Goal: Communication & Community: Answer question/provide support

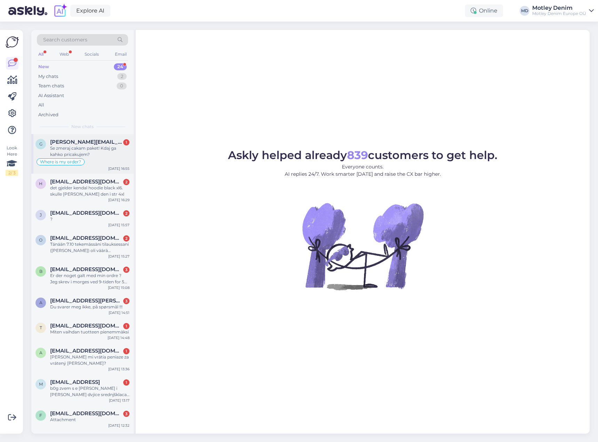
click at [96, 146] on div "Se zmeraj cakam paket! Kdaj ga kahko pricakujem?" at bounding box center [89, 151] width 79 height 13
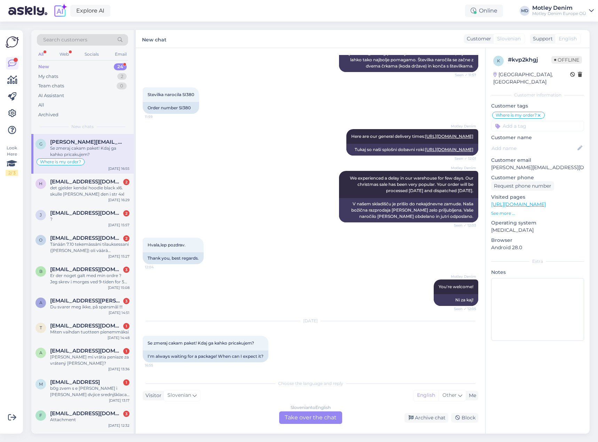
scroll to position [53, 0]
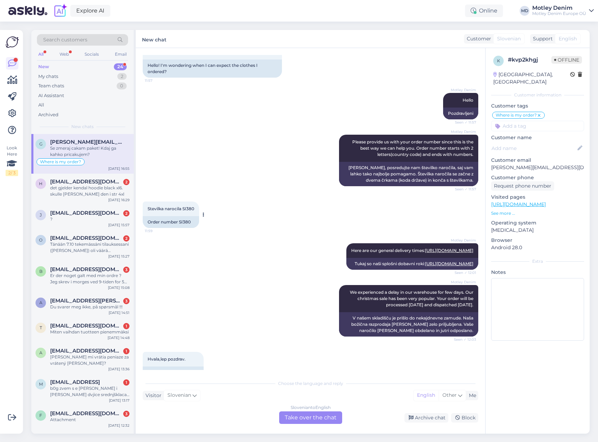
click at [187, 224] on div "Order number SI380" at bounding box center [171, 222] width 56 height 12
copy div "SI380"
click at [322, 414] on div "Slovenian to English Take over the chat" at bounding box center [310, 418] width 63 height 13
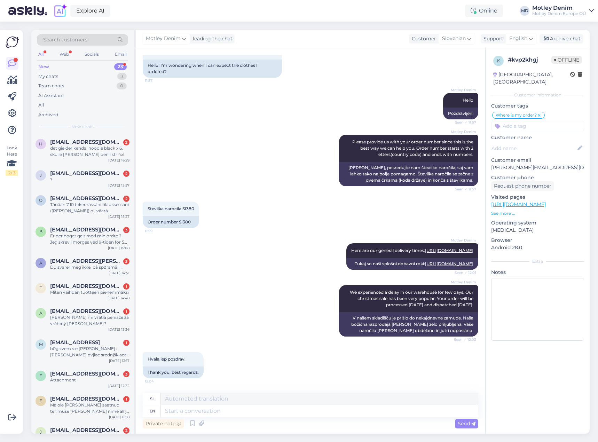
click at [317, 421] on div "Private note Send" at bounding box center [311, 423] width 336 height 13
click at [327, 409] on textarea at bounding box center [320, 411] width 318 height 12
type textarea "Hello"
type textarea "Pozdravljeni"
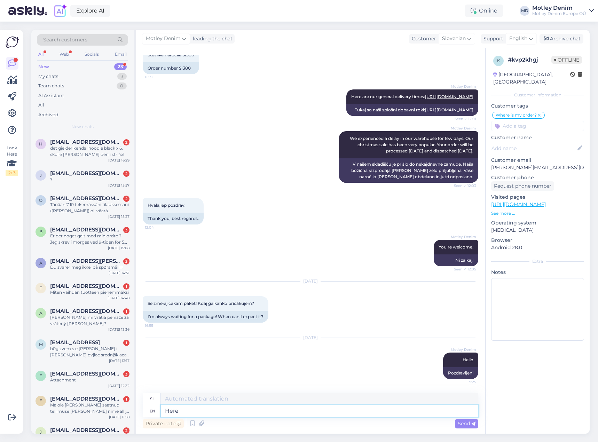
type textarea "Here"
type textarea "Tukaj"
type textarea "Here is y"
type textarea "Tukaj je"
type textarea "Here is your t"
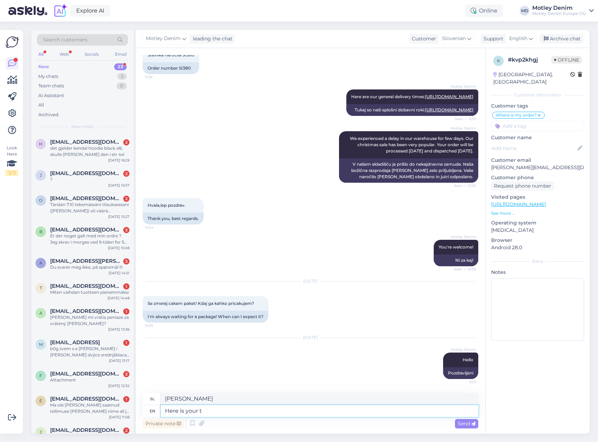
type textarea "Tukaj je tvoj"
type textarea "Here is your tracking i"
type textarea "Tukaj je vaše sledenje"
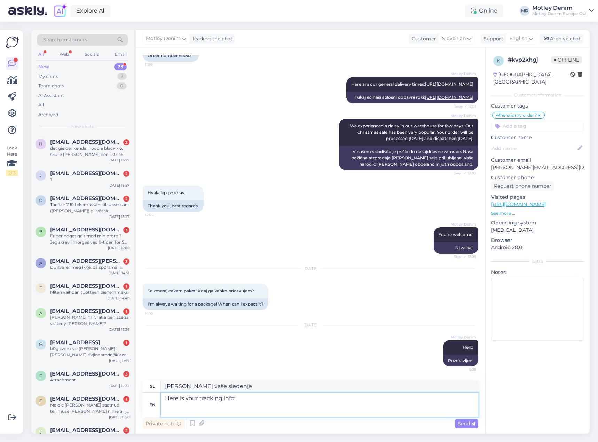
paste textarea "https://tracking.packeta.com/sl/Z1059793306"
type textarea "Here is your tracking info: https://tracking.packeta.com/sl/Z1059793306"
type textarea "Tukaj so vaši podatki za sledenje: https://tracking.packeta.com/sl/Z1059793306"
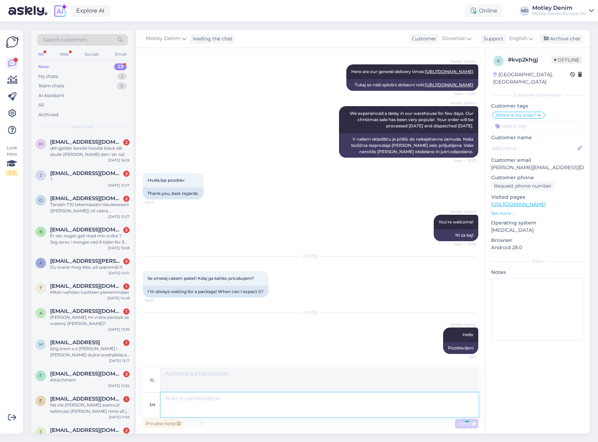
scroll to position [299, 0]
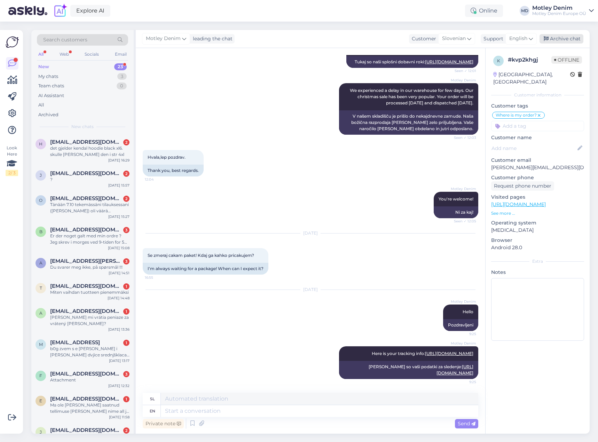
click at [564, 37] on div "Archive chat" at bounding box center [562, 38] width 44 height 9
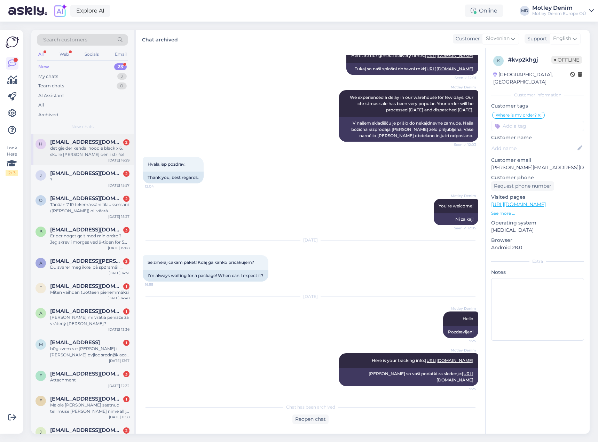
click at [95, 146] on div "det gjelder kendal hoodie black xl6. skulle hatt den i str 4xl" at bounding box center [89, 151] width 79 height 13
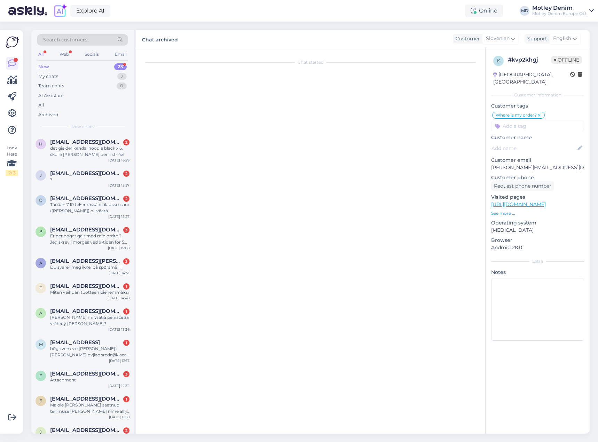
scroll to position [0, 0]
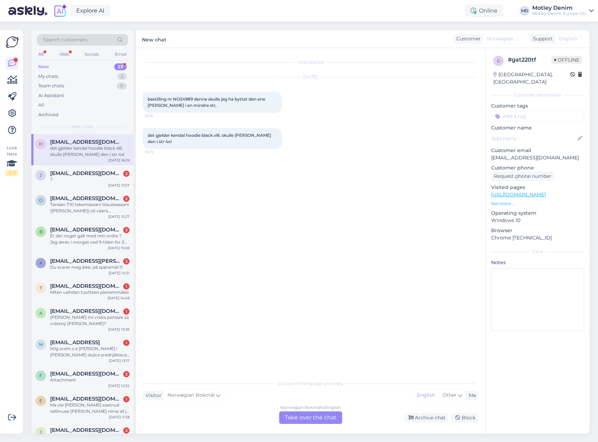
click at [316, 420] on div "Norwegian Bokmål to English Take over the chat" at bounding box center [310, 418] width 63 height 13
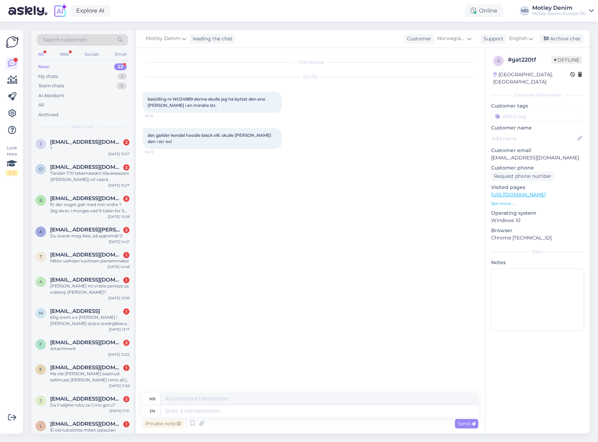
click at [183, 160] on div "Chat started Oct 7 2025 bestilling nr NO24989 denne skulle jeg ha byttet den en…" at bounding box center [314, 221] width 342 height 332
click at [519, 39] on span "English" at bounding box center [518, 39] width 18 height 8
click at [519, 38] on span "English" at bounding box center [518, 39] width 18 height 8
click at [353, 117] on div "Oct 7 2025 bestilling nr NO24989 denne skulle jeg ha byttet den ene jakka i en …" at bounding box center [311, 95] width 336 height 51
drag, startPoint x: 155, startPoint y: 99, endPoint x: 159, endPoint y: 97, distance: 4.3
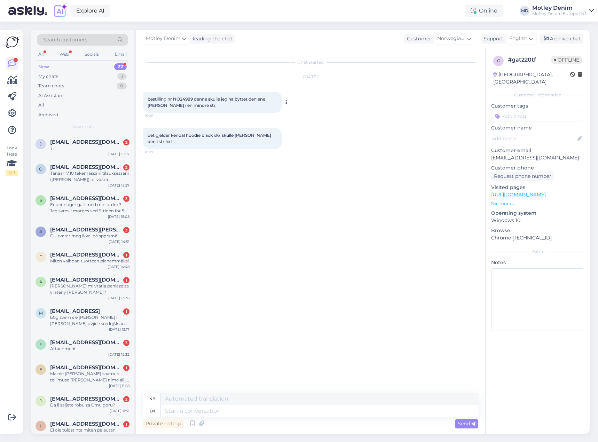
click at [158, 98] on span "bestilling nr NO24989 denne skulle jeg ha byttet den ene jakka i en mindre str," at bounding box center [207, 101] width 119 height 11
click at [174, 95] on div "bestilling nr NO24989 denne skulle jeg ha byttet den ene jakka i en mindre str,…" at bounding box center [212, 102] width 139 height 21
click at [152, 98] on span "bestilling nr NO24989 denne skulle jeg ha byttet den ene jakka i en mindre str," at bounding box center [207, 101] width 119 height 11
drag, startPoint x: 152, startPoint y: 98, endPoint x: 200, endPoint y: 106, distance: 48.0
click at [200, 106] on div "bestilling nr NO24989 denne skulle jeg ha byttet den ene jakka i en mindre str,…" at bounding box center [212, 102] width 139 height 21
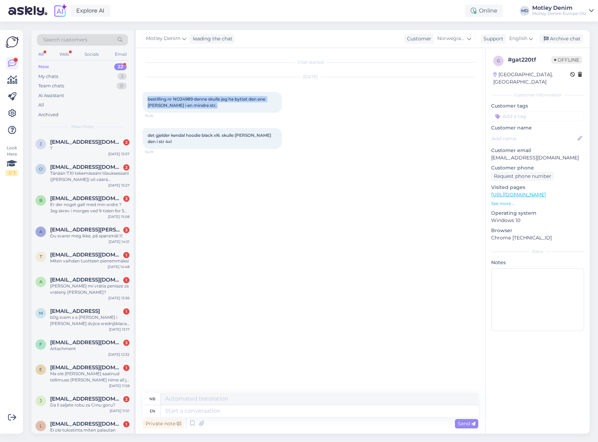
copy div "bestilling nr NO24989 denne skulle jeg ha byttet den ene jakka i en mindre str,…"
click at [150, 136] on span "det gjelder kendal hoodie black xl6. skulle hatt den i str 4xl" at bounding box center [210, 138] width 125 height 11
drag, startPoint x: 150, startPoint y: 136, endPoint x: 271, endPoint y: 135, distance: 121.5
click at [271, 135] on span "det gjelder kendal hoodie black xl6. skulle hatt den i str 4xl" at bounding box center [210, 138] width 125 height 11
copy span "det gjelder kendal hoodie black xl6. skulle hatt den i str 4xl"
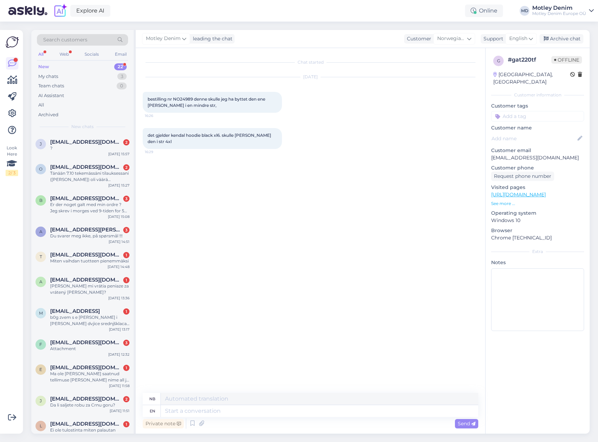
click at [296, 100] on div "Oct 7 2025 bestilling nr NO24989 denne skulle jeg ha byttet den ene jakka i en …" at bounding box center [311, 95] width 336 height 51
click at [175, 98] on span "bestilling nr NO24989 denne skulle jeg ha byttet den ene jakka i en mindre str," at bounding box center [207, 101] width 119 height 11
copy span "NO24989"
click at [238, 159] on div "Chat started Oct 7 2025 bestilling nr NO24989 denne skulle jeg ha byttet den en…" at bounding box center [314, 221] width 342 height 332
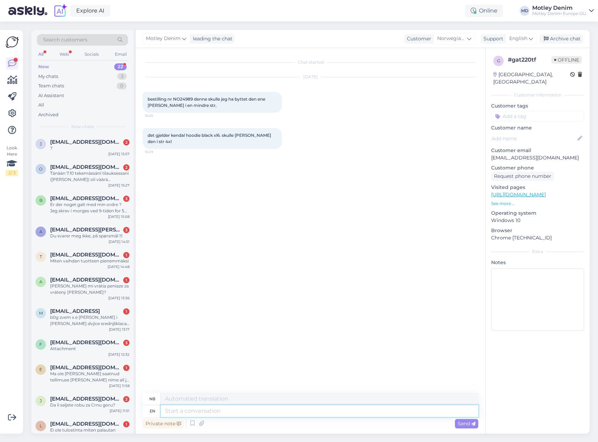
click at [289, 410] on textarea at bounding box center [320, 411] width 318 height 12
type textarea "Hello"
type textarea "Hallo"
type textarea "We"
type textarea "Vi"
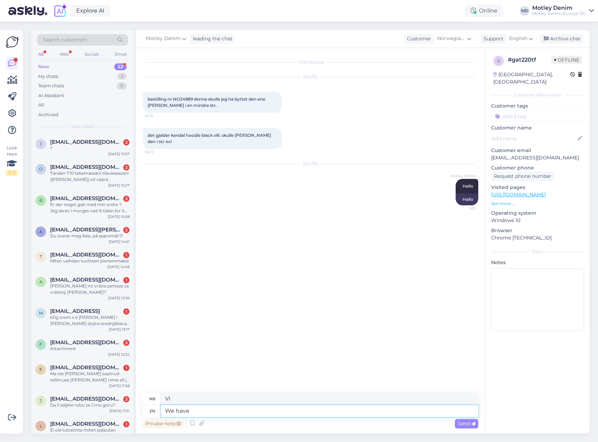
type textarea "We have"
type textarea "Vi har"
type textarea "We have found y"
type textarea "Vi har funnet"
type textarea "We have found your or"
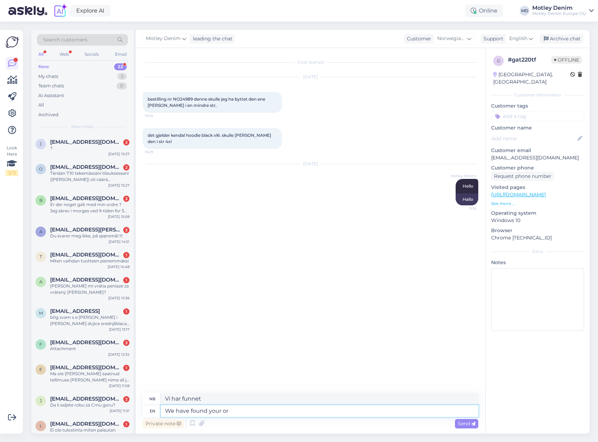
type textarea "Vi har funnet din"
type textarea "We have found your order."
type textarea "Vi har funnet bestillingen din."
type textarea "You wa"
type textarea "Du"
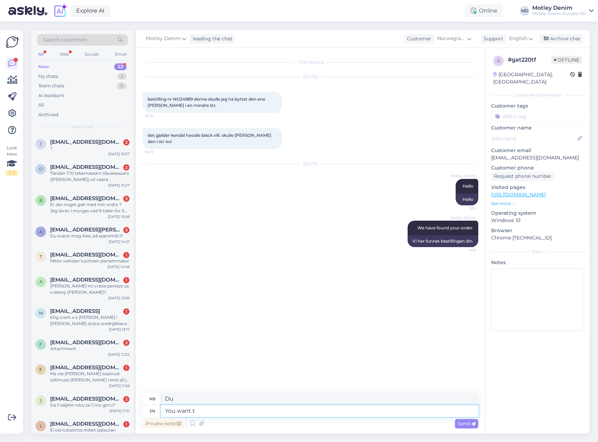
type textarea "You want to"
type textarea "Du vil"
type textarea "You want to change"
type textarea "Du vil forandre deg"
type textarea "You want to change size?"
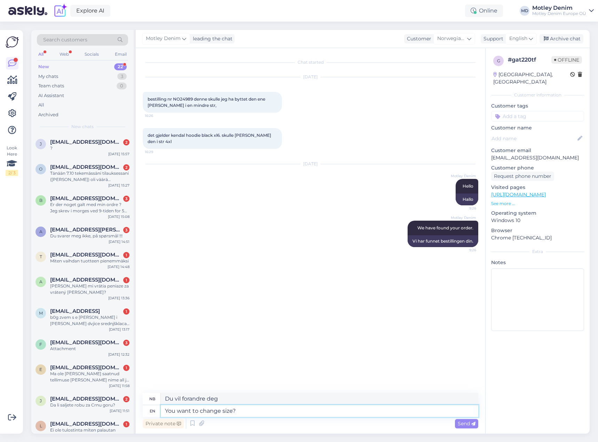
type textarea "Vil du endre størrelse?"
type textarea "If y"
type textarea "Hvis"
type textarea "If you wi"
type textarea "Hvis du"
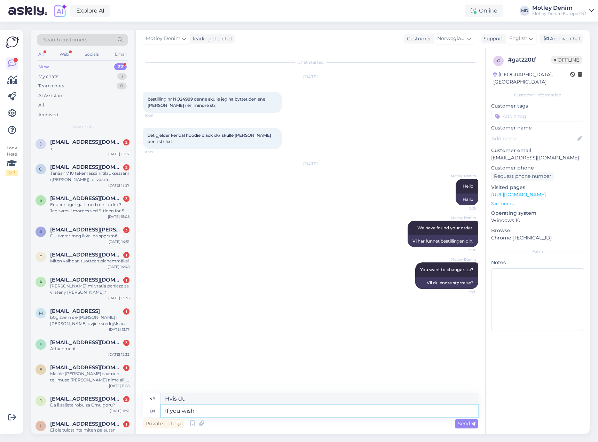
type textarea "If you wish"
type textarea "Hvis du ønsker"
type textarea "If you wish to c"
type textarea "Hvis du ønsker å"
type textarea "If you wish to change si"
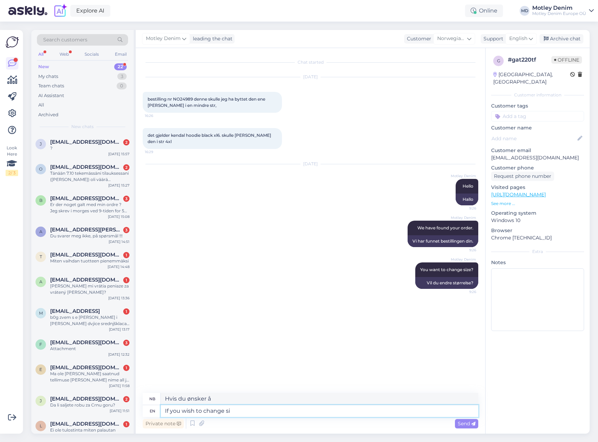
type textarea "Hvis du ønsker å endre"
type textarea "If you wish to change size th"
type textarea "Hvis du ønsker å endre størrelse"
type textarea "If you wish to change size then pl"
type textarea "Hvis du ønsker å endre størrelsen, så"
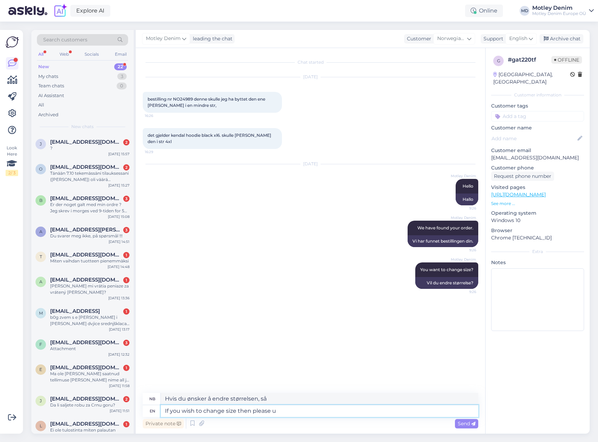
type textarea "If you wish to change size then please us"
type textarea "Hvis du ønsker å endre størrelse, vennligst"
type textarea "If you wish to change size then please use o"
type textarea "Hvis du ønsker å endre størrelse, bruk"
type textarea "If you wish to change size then please use our"
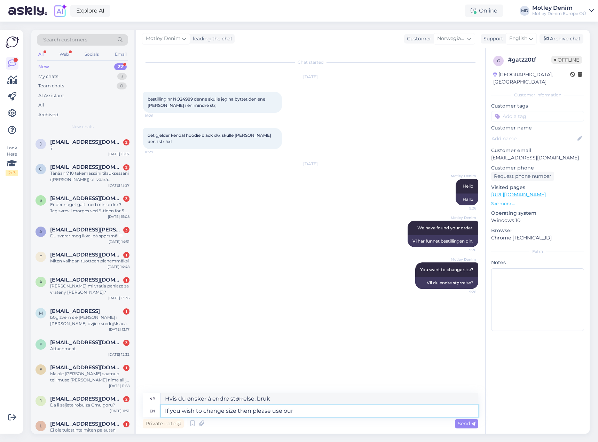
type textarea "Hvis du ønsker å endre størrelse, kan du bruke vår"
type textarea "If you wish to change size then please use our return s"
type textarea "Hvis du ønsker å endre størrelse, kan du bruke returretten vår."
type textarea "If you wish to change size then please use our return system"
type textarea "Hvis du ønsker å endre størrelse, kan du bruke vårt retursystem."
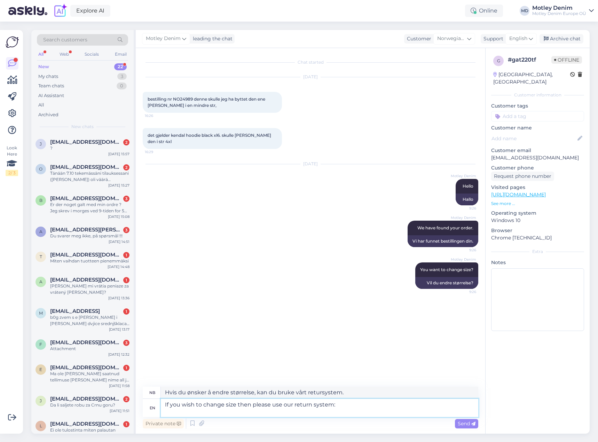
type textarea "If you wish to change size then please use our return system:"
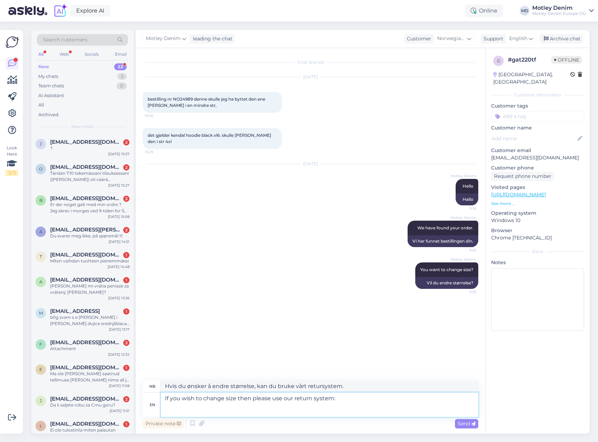
type textarea "Hvis du ønsker å endre størrelse, kan du bruke retursystemet vårt:"
click at [207, 412] on textarea "If you wish to change size then please use our return system:" at bounding box center [320, 405] width 318 height 24
paste textarea "https://www.motleydenim.no/retur/?_gl=1*lv5py2*_up*MQ..*_gs*MQ..&gclid=Cj0KCQjw…"
type textarea "If you wish to change size then please use our return system: https://www.motle…"
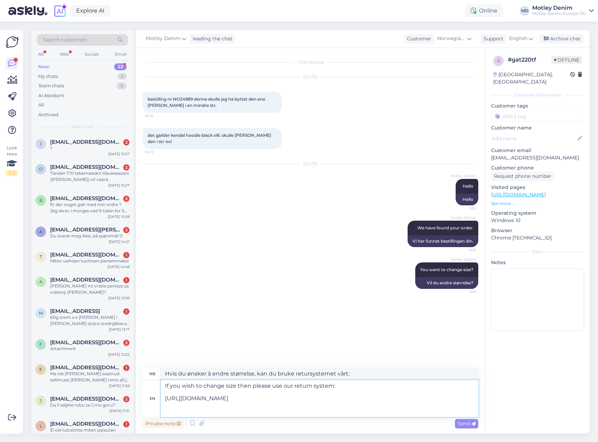
type textarea "Hvis du ønsker å endre størrelse, kan du bruke retursystemet vårt: https://www.…"
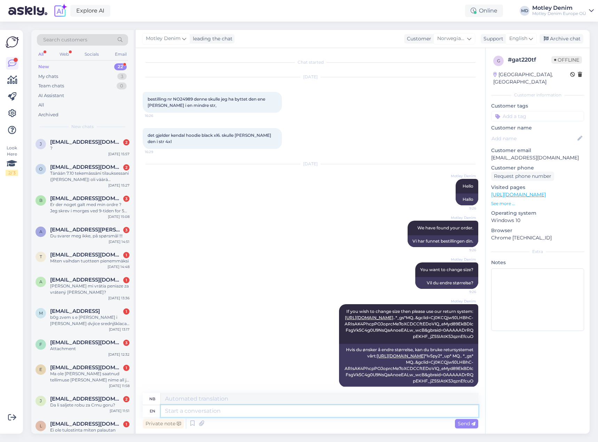
scroll to position [27, 0]
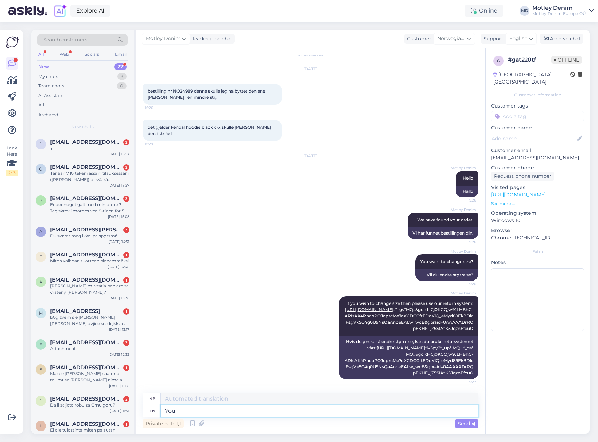
type textarea "You"
type textarea "Du"
type textarea "You return the"
type textarea "Du returnerer"
type textarea "You return the item"
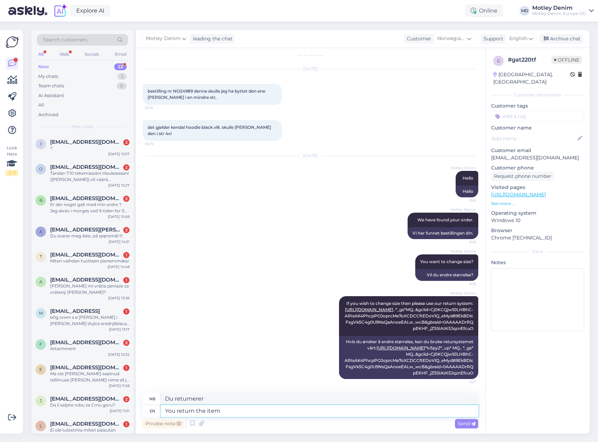
type textarea "Du returnerer varen"
type textarea "You return the item you"
type textarea "Du returnerer varen du"
type textarea "You return the item"
type textarea "Du returnerer varen"
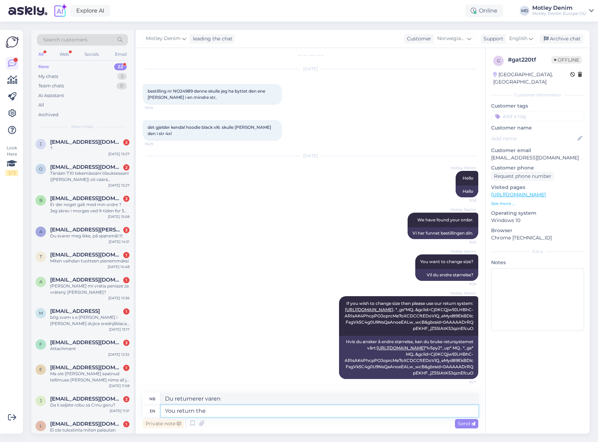
type textarea "You return the s"
type textarea "Du returnerer"
type textarea "You return the sizwe"
type textarea "Du returnerer sizwe"
type textarea "You return the size th"
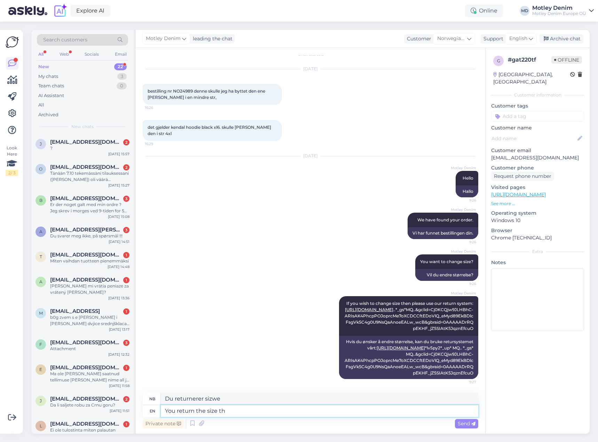
type textarea "Du returnerer størrelsen"
type textarea "You return the size that is"
type textarea "Du returnerer størrelsen som"
type textarea "You return the size that is wr"
type textarea "Du returnerer størrelsen som er"
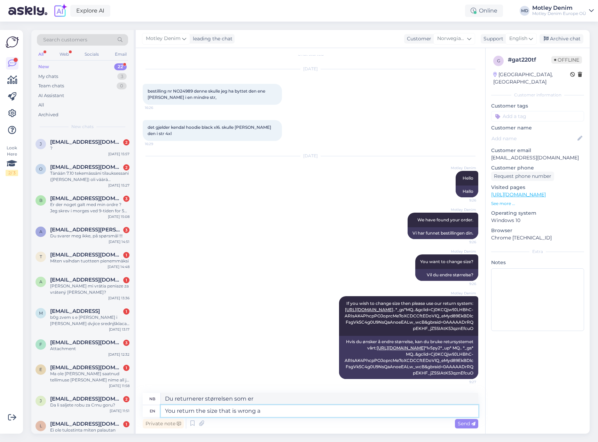
type textarea "You return the size that is wrong an"
type textarea "Du returnerer feil størrelse"
type textarea "You return the size that is wrong and"
type textarea "Du returnerer feil størrelse og"
type textarea "You return the size that is wrong and w"
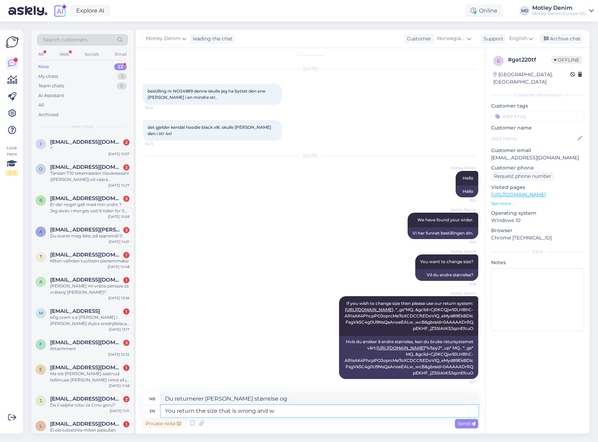
type textarea "Du returnerer feil størrelse, og vi"
type textarea "You return the size that is wrong and"
type textarea "Du returnerer feil størrelse og"
type textarea "You return the size that is wrong and then"
type textarea "Du returnerer størrelsen som er feil, og så"
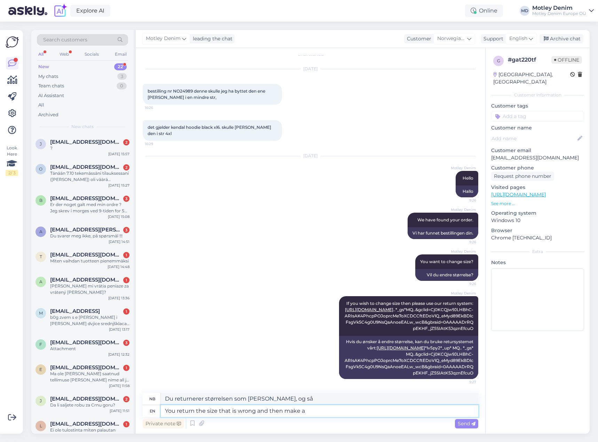
type textarea "You return the size that is wrong and then make a"
type textarea "Du returnerer størrelsen som er feil og lager deretter en"
type textarea "You return the size that is wrong and then make a new or"
type textarea "Du returnerer den feile størrelsen og lager deretter en ny"
type textarea "You return the size that is wrong and then make a new orer w"
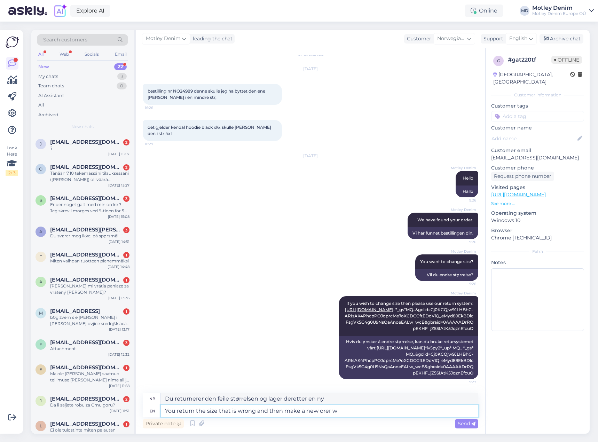
type textarea "Du returnerer feil størrelse og bestiller deretter på nytt"
type textarea "You return the size that is wrong and then make a new order w"
type textarea "Du returnerer feil størrelse og legger deretter inn en ny bestilling"
type textarea "You return the size that is wrong and then make a new order with a"
type textarea "Du returnerer feil størrelse og legger deretter inn en ny bestilling med"
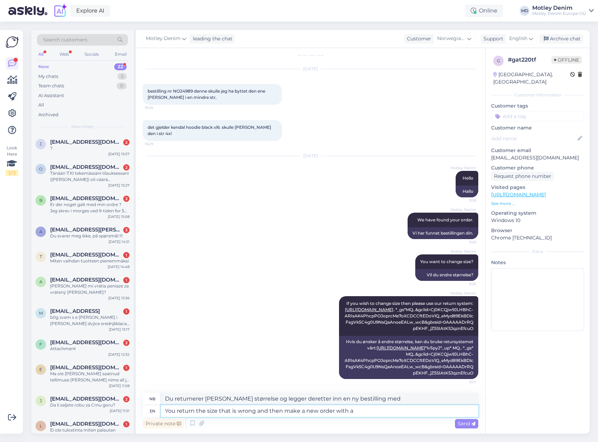
type textarea "You return the size that is wrong and then make a new order with a c"
type textarea "Du returnerer feil størrelse og legger deretter inn en ny bestilling med en"
type textarea "You return the size that is wrong and then make a new order with a correct s"
type textarea "Du returnerer den feile størrelsen og legger deretter inn en ny bestilling med …"
type textarea "You return the size that is wrong and then make a new order with a correct size."
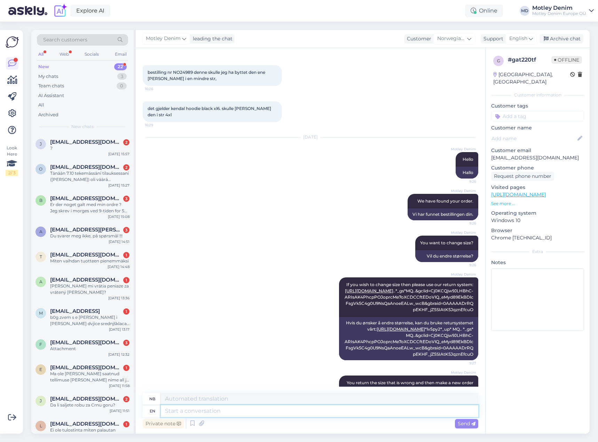
scroll to position [81, 0]
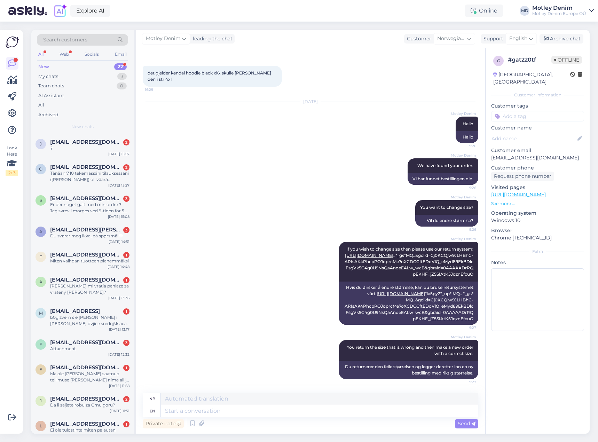
click at [527, 112] on input at bounding box center [537, 116] width 93 height 10
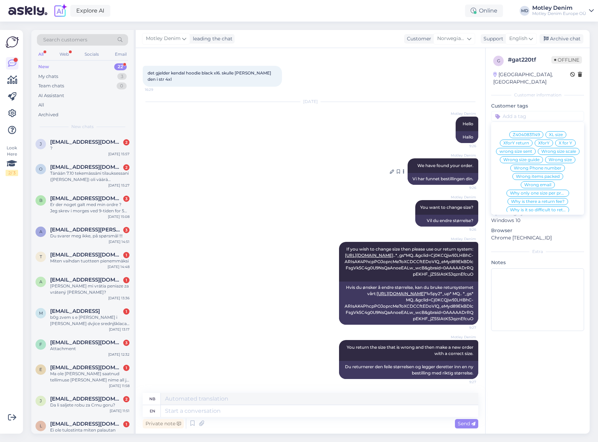
click at [401, 159] on div at bounding box center [404, 171] width 6 height 26
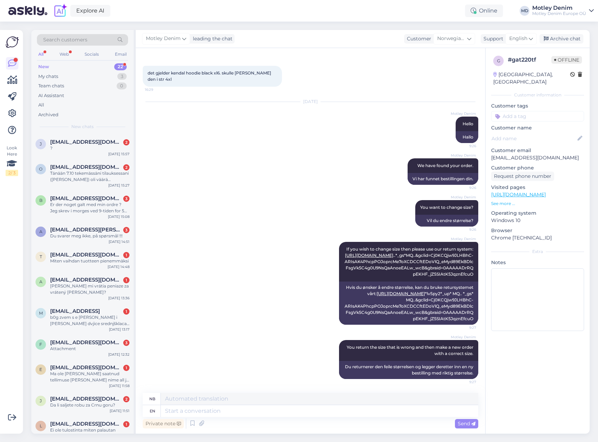
click at [520, 111] on input at bounding box center [537, 116] width 93 height 10
type input "change"
click at [521, 133] on span "Change size" at bounding box center [515, 135] width 25 height 4
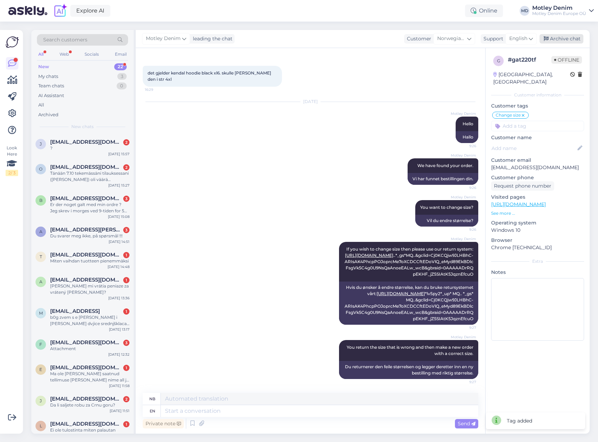
click at [565, 38] on div "Archive chat" at bounding box center [562, 38] width 44 height 9
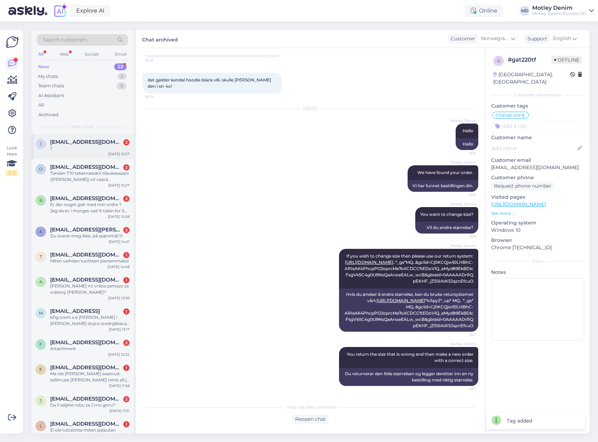
click at [90, 141] on span "Jerryb_8@hotmail.com" at bounding box center [86, 142] width 72 height 6
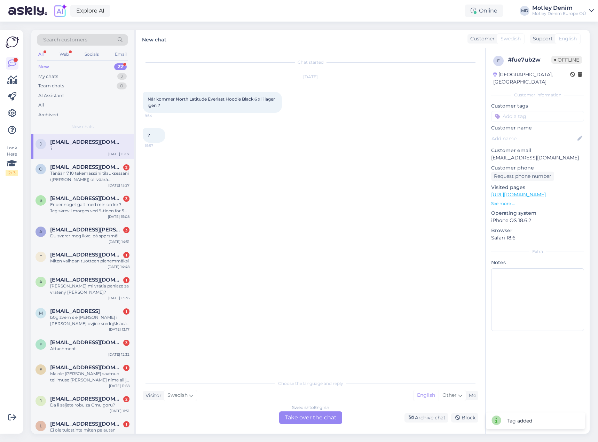
click at [316, 417] on div "Swedish to English Take over the chat" at bounding box center [310, 418] width 63 height 13
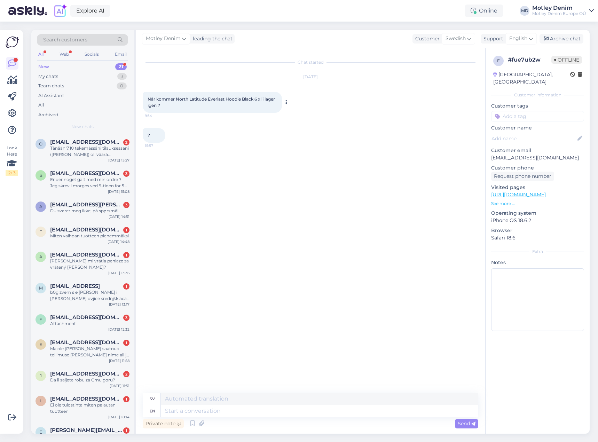
click at [149, 99] on span "När kommer North Latitude Everlast Hoodie Black 6 xl i lager igen ?" at bounding box center [212, 101] width 128 height 11
drag, startPoint x: 149, startPoint y: 99, endPoint x: 159, endPoint y: 104, distance: 11.2
click at [159, 104] on span "När kommer North Latitude Everlast Hoodie Black 6 xl i lager igen ?" at bounding box center [212, 101] width 128 height 11
copy span "När kommer North Latitude Everlast Hoodie Black 6 xl i lager igen ?"
click at [274, 155] on div "Chat started Oct 7 2025 När kommer North Latitude Everlast Hoodie Black 6 xl i …" at bounding box center [314, 221] width 342 height 332
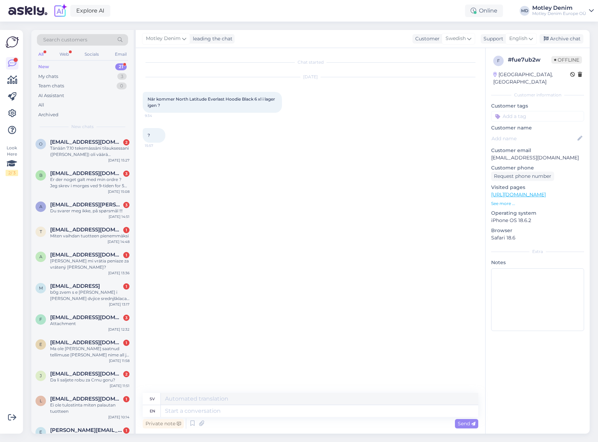
click at [215, 417] on div "Private note Send" at bounding box center [311, 423] width 336 height 13
click at [218, 413] on textarea at bounding box center [320, 411] width 318 height 12
type textarea "Hello"
type textarea "Hej"
type textarea "We are"
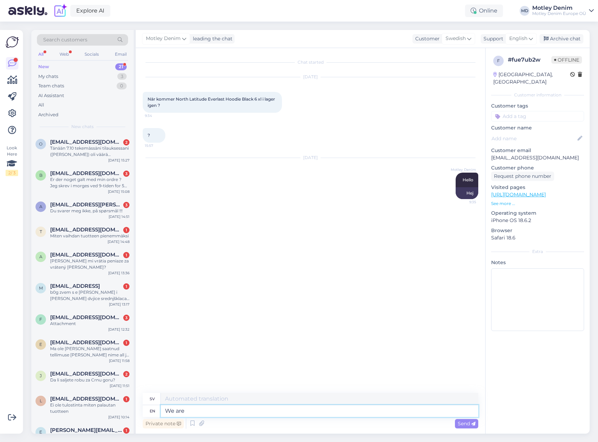
type textarea "Vi"
type textarea "We are"
type textarea "Vi är"
type textarea "We are happy t"
type textarea "Vi är glada"
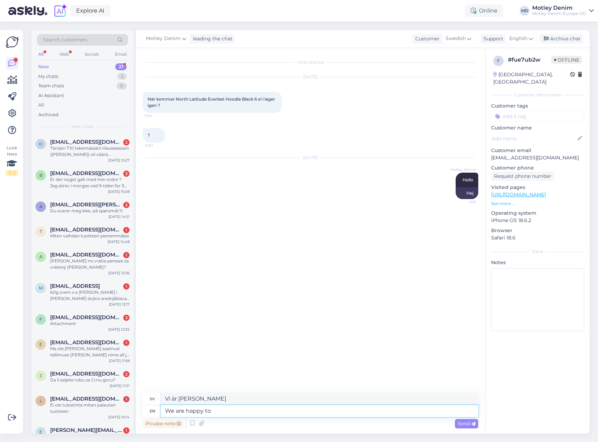
type textarea "We are happy to s"
type textarea "Vi är glada att"
type textarea "We are happy to see th"
type textarea "Vi är glada att se"
type textarea "We are happy to see"
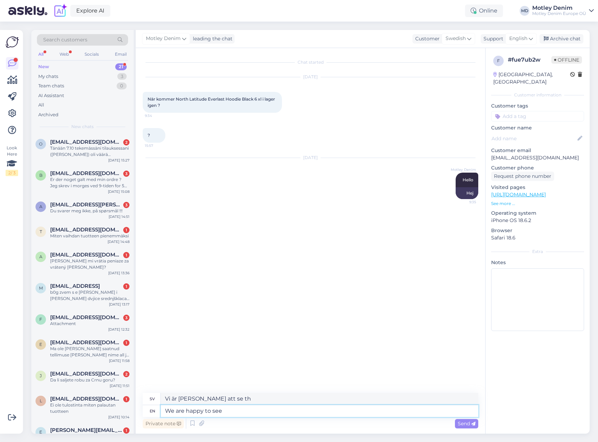
type textarea "Vi är glada att se"
type textarea "We are happy to see growing in"
type textarea "Vi är glada att se tillväxten"
type textarea "We are happy to see growing interest"
type textarea "Vi är glada att se ett växande intresse"
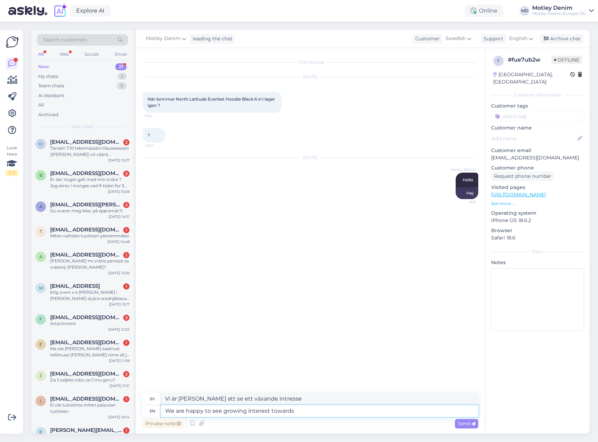
type textarea "We are happy to see growing interest towards a"
type textarea "Vi är glada att se ett ökat intresse för"
type textarea "We are happy to see growing interest towards our ne"
type textarea "Vi är glada att se ett ökat intresse för våra"
type textarea "We are happy to see growing interest towards our new s"
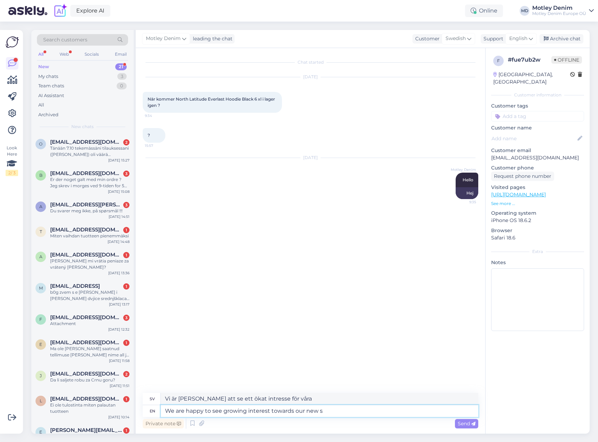
type textarea "Vi är glada att se ett ökat intresse för vårt nya"
type textarea "We are happy to see growing interest towards our new supplier."
type textarea "Vi är glada att se ett växande intresse för vår nya leverantör."
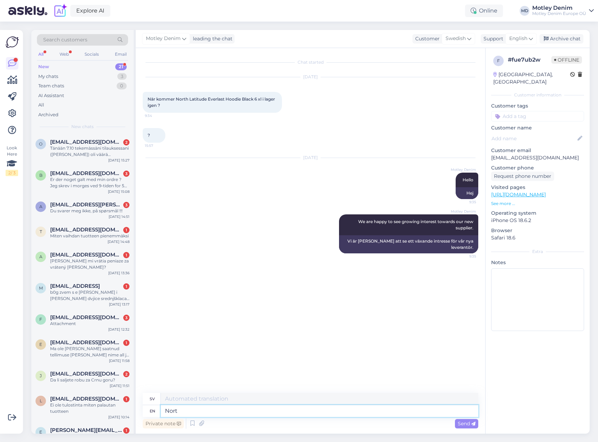
type textarea "Nort"
type textarea "Norr"
type textarea "North Latitude"
type textarea "Nordlig latitud"
type textarea "North Latitude has"
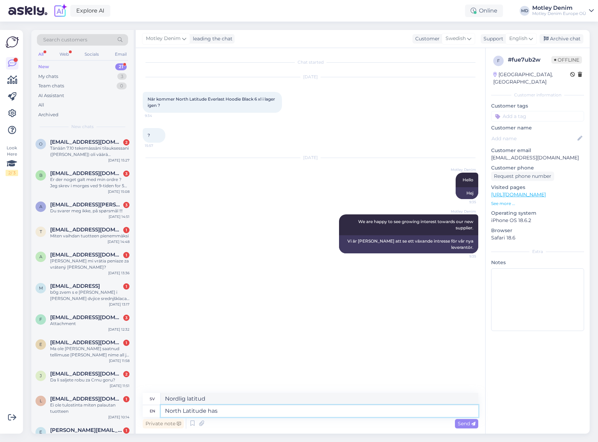
type textarea "Nordlig latitud har"
type textarea "North Latitude has over"
type textarea "North Latitude har över"
type textarea "North Latitude has over hundred"
type textarea "North Latitude har över hundra"
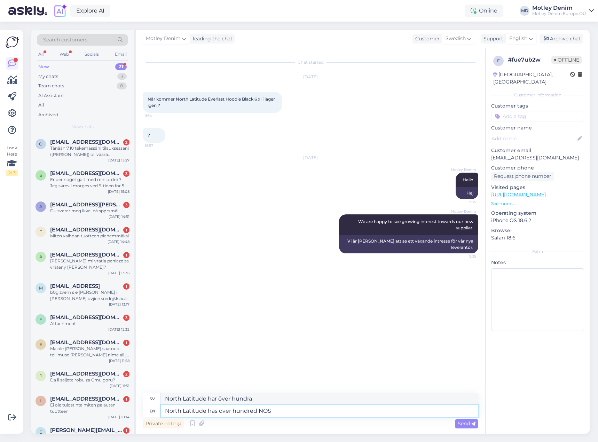
type textarea "North Latitude has over hundred NOS s"
type textarea "North Latitude har över hundra NOS"
type textarea "North Latitude has over hundred NOS styles"
type textarea "North Latitude har över hundra NOS-stilar"
type textarea "North Latitude has over hundred NOS styles that w"
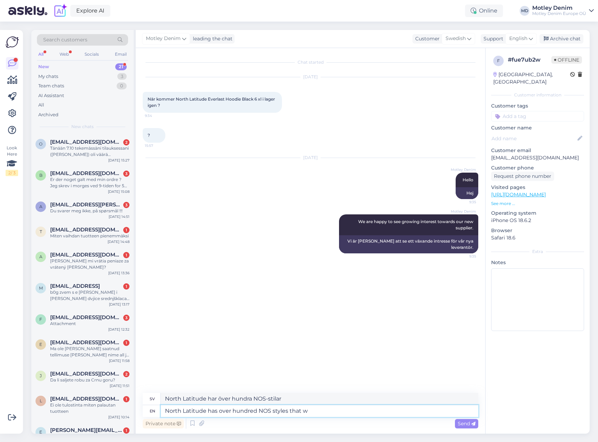
type textarea "North Latitude har över hundra NOS-stilar som"
type textarea "North Latitude has over hundred NOS styles that we c"
type textarea "North Latitude har över hundra NOS-stilar som vi"
type textarea "North Latitude has over hundred NOS styles that we can reg"
type textarea "North Latitude har över hundra NOS-stilar som vi kan"
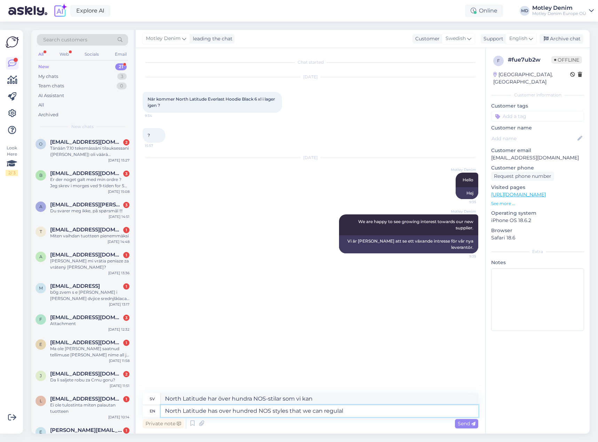
type textarea "North Latitude has over hundred NOS styles that we can regula"
type textarea "North Latitude har över hundra NOS-stilar som vi kan reglera"
type textarea "North Latitude has over hundred NOS styles that we can regularly o"
type textarea "North Latitude har över hundra NOS-stilar som vi regelbundet kan"
type textarea "North Latitude has over hundred NOS styles that we can regularly order a"
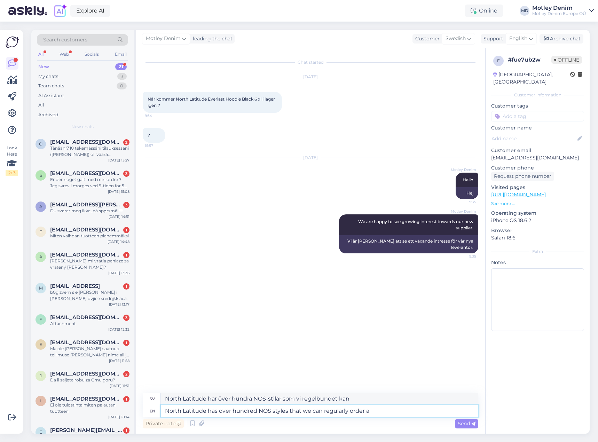
type textarea "North Latitude har över hundra NOS-modeller som vi regelbundet kan beställa"
type textarea "North Latitude has over hundred NOS styles that we can regularly order and"
type textarea "North Latitude har över hundra NOS-modeller som vi regelbundet kan beställa och"
type textarea "North Latitude has over hundred NOS styles that we can regularly order and at th"
type textarea "North Latitude har över hundra NOS-modeller som vi regelbundet kan beställa och…"
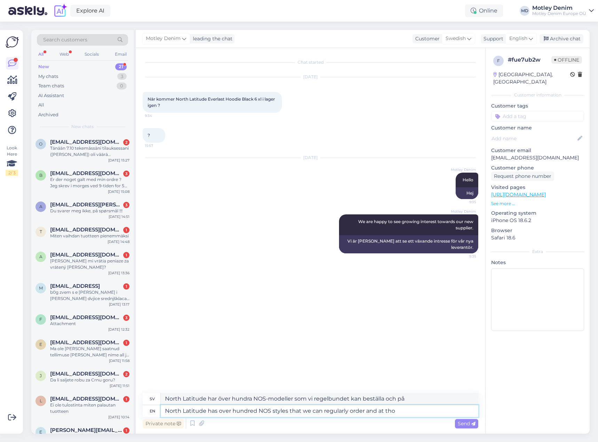
type textarea "North Latitude has over hundred NOS styles that we can regularly order and at t…"
type textarea "North Latitude har över hundra NOS-modeller som vi regelbundet kan beställa och"
type textarea "North Latitude has over hundred NOS styles that we can regularly order and at t…"
type textarea "North Latitude har över hundra NOS-modeller som vi regelbundet kan beställa och…"
type textarea "North Latitude has over hundred NOS styles that we can regularly order and at t…"
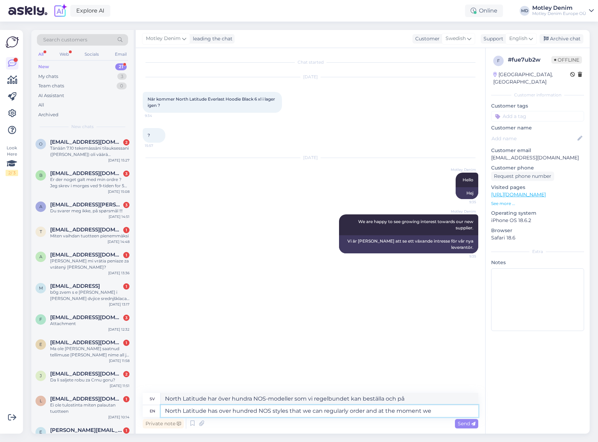
type textarea "North Latitude har över hundra NOS-modeller som vi regelbundet kan beställa och…"
type textarea "North Latitude has over hundred NOS styles that we can regularly order and at t…"
type textarea "North Latitude har över hundra NOS-modeller som vi regelbundet kan beställa och…"
type textarea "North Latitude has over hundred NOS styles that we can regularly order and at t…"
type textarea "North Latitude har över hundra NOS-modeller som vi regelbundet kan beställa och…"
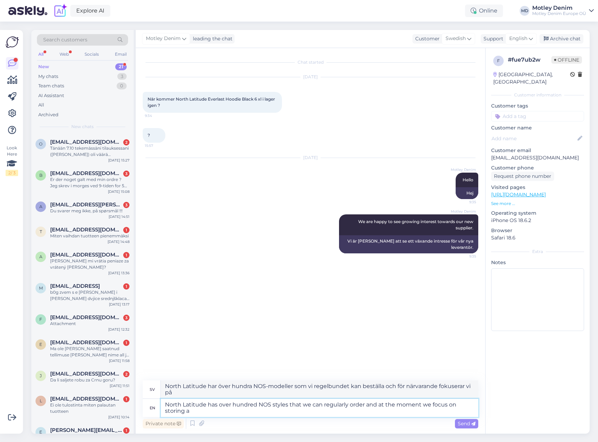
type textarea "North Latitude has over hundred NOS styles that we can regularly order and at t…"
type textarea "North Latitude har över hundra NOS-modeller som vi regelbundet kan beställa och…"
type textarea "North Latitude has over hundred NOS styles that we can regularly order and at t…"
type textarea "North Latitude har över hundra NOS-modeller som vi regelbundet kan beställa och…"
type textarea "North Latitude has over hundred NOS styles that we can regularly order and at t…"
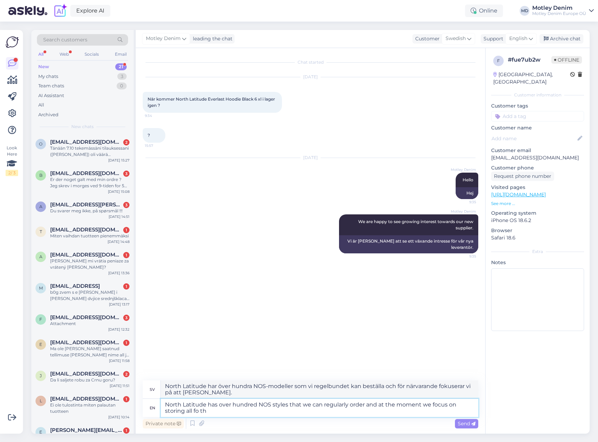
type textarea "North Latitude har över hundra NOS-modeller som vi regelbundet kan beställa och…"
type textarea "North Latitude has over hundred NOS styles that we can regularly order and at t…"
type textarea "North Latitude har över hundra NOS-modeller som vi regelbundet kan beställa och…"
type textarea "North Latitude has over hundred NOS styles that we can regularly order and at t…"
type textarea "North Latitude har över hundra NOS-modeller som vi regelbundet kan beställa och…"
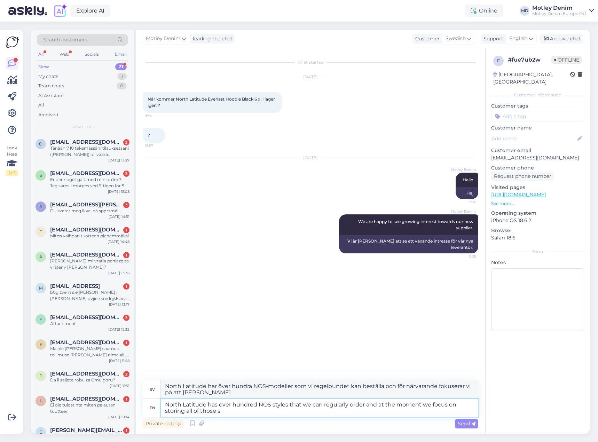
type textarea "North Latitude has over hundred NOS styles that we can regularly order and at t…"
type textarea "North Latitude har över hundra NOS-modeller som vi regelbundet kan beställa och…"
type textarea "North Latitude has over hundred NOS styles that we can regularly order and at t…"
type textarea "North Latitude har över hundra NOS-modeller som vi regelbundet kan beställa och…"
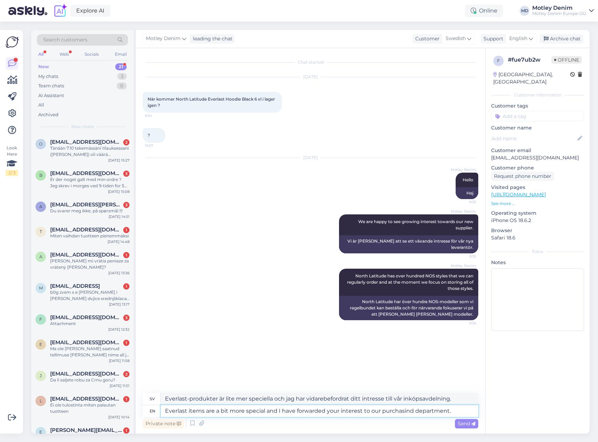
click at [412, 411] on textarea "Everlast items are a bit more special and I have forwarded your interest to our…" at bounding box center [320, 411] width 318 height 12
click at [399, 409] on textarea "Everlast items are a bit more special and I have forwarded your interest to our…" at bounding box center [320, 411] width 318 height 12
click at [425, 413] on textarea "Everlast items are a bit more special and I have forwarded your interest to our…" at bounding box center [320, 411] width 318 height 12
click at [399, 410] on textarea "Everlast items are a bit more special and I have forwarded your interest to our…" at bounding box center [320, 411] width 318 height 12
drag, startPoint x: 399, startPoint y: 410, endPoint x: 428, endPoint y: 411, distance: 28.9
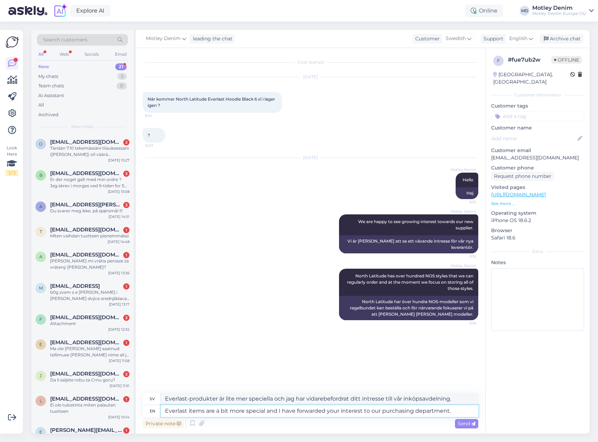
click at [428, 411] on textarea "Everlast items are a bit more special and I have forwarded your interest to our…" at bounding box center [320, 411] width 318 height 12
click at [465, 424] on span "Send" at bounding box center [467, 424] width 18 height 6
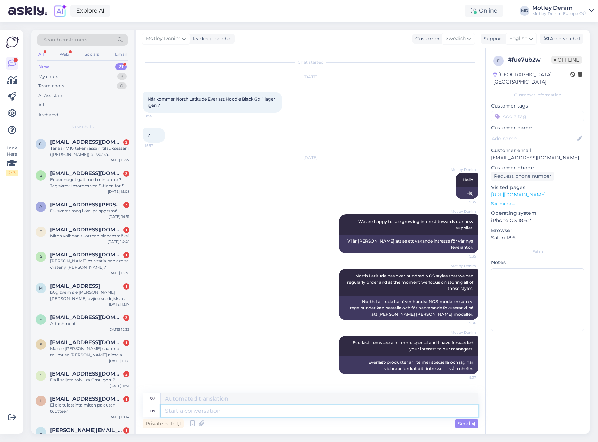
click at [423, 414] on textarea at bounding box center [320, 411] width 318 height 12
click at [540, 111] on input at bounding box center [537, 116] width 93 height 10
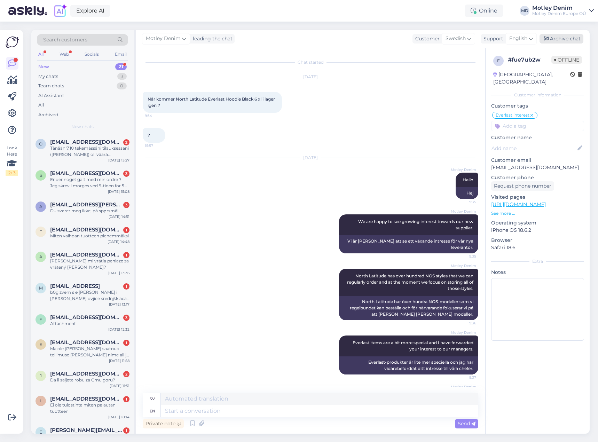
click at [568, 36] on div "Archive chat" at bounding box center [562, 38] width 44 height 9
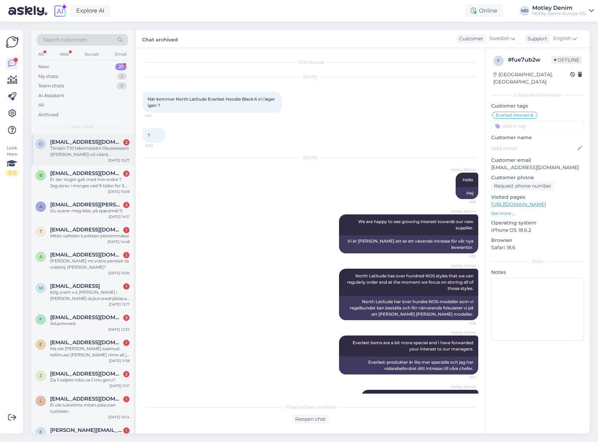
click at [93, 150] on div "Tänään 7.10 tekemässäni tilauksessani (Jukka Oksman) oli väärä sähköpostiosoite…" at bounding box center [89, 151] width 79 height 13
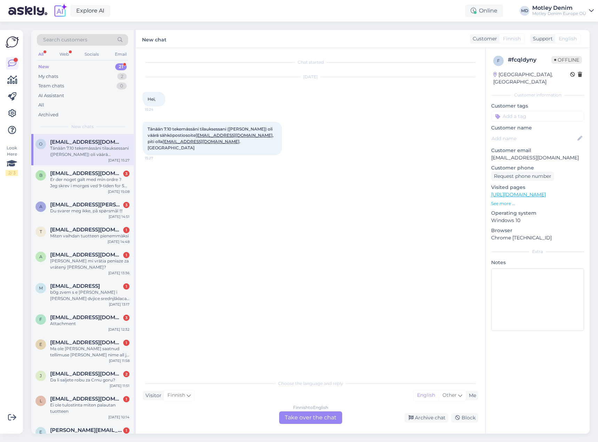
click at [329, 420] on div "Finnish to English Take over the chat" at bounding box center [310, 418] width 63 height 13
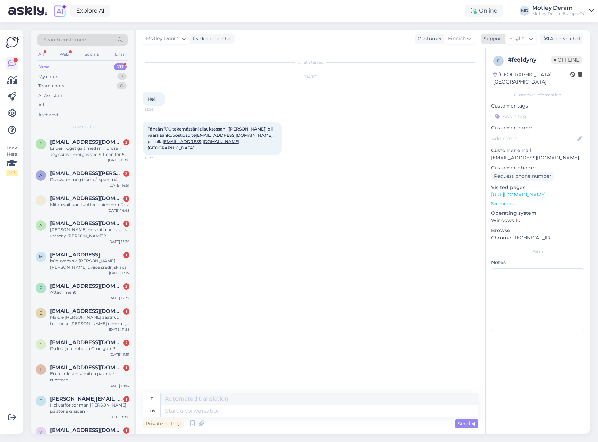
click at [517, 40] on span "English" at bounding box center [518, 39] width 18 height 8
click at [526, 39] on span "English" at bounding box center [518, 39] width 18 height 8
click at [203, 162] on div "Chat started Oct 7 2025 Hei, 15:24 Tänään 7.10 tekemässäni tilauksessani (Jukka…" at bounding box center [314, 221] width 342 height 332
click at [155, 127] on span "Tänään 7.10 tekemässäni tilauksessani (Jukka Oksman) oli väärä sähköpostiosoite…" at bounding box center [211, 138] width 127 height 24
drag, startPoint x: 155, startPoint y: 127, endPoint x: 216, endPoint y: 140, distance: 62.0
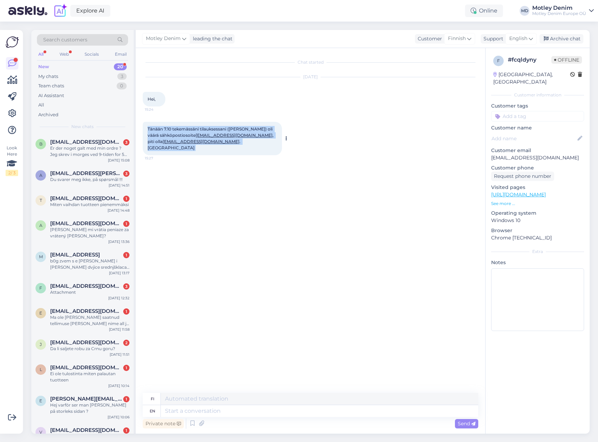
click at [216, 140] on div "Tänään 7.10 tekemässäni tilauksessani (Jukka Oksman) oli väärä sähköpostiosoite…" at bounding box center [212, 138] width 139 height 33
copy div "Tänään 7.10 tekemässäni tilauksessani (Jukka Oksman) oli väärä sähköpostiosoite…"
click at [274, 413] on textarea at bounding box center [320, 411] width 318 height 12
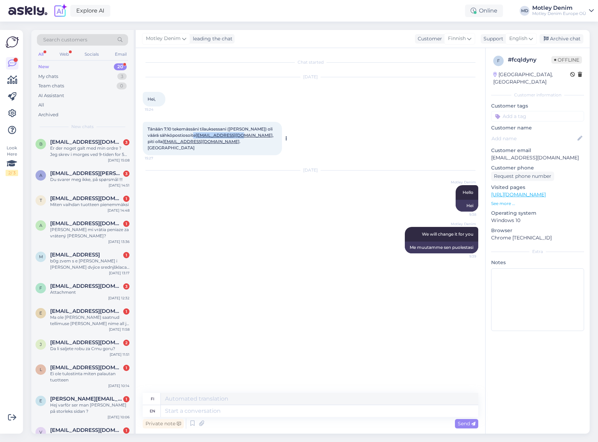
drag, startPoint x: 196, startPoint y: 136, endPoint x: 243, endPoint y: 133, distance: 47.8
click at [243, 133] on span "Tänään 7.10 tekemässäni tilauksessani (Jukka Oksman) oli väärä sähköpostiosoite…" at bounding box center [211, 138] width 127 height 24
copy span "oksmaju@gamail.com"
click at [504, 154] on p "oksmaju@gmail.com" at bounding box center [537, 157] width 93 height 7
drag, startPoint x: 504, startPoint y: 152, endPoint x: 537, endPoint y: 151, distance: 32.7
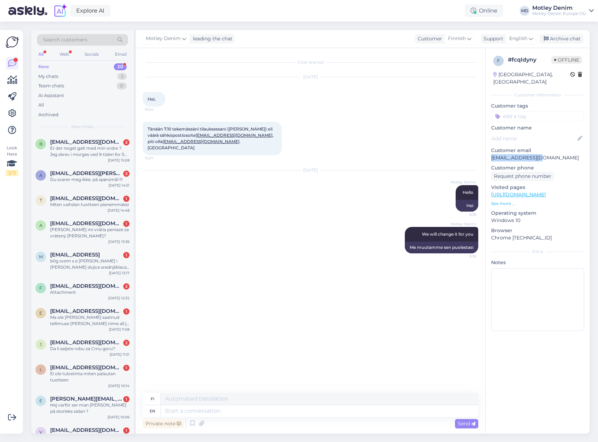
click at [537, 154] on p "oksmaju@gmail.com" at bounding box center [537, 157] width 93 height 7
copy p "oksmaju@gmail.com"
click at [207, 414] on textarea at bounding box center [320, 411] width 318 height 12
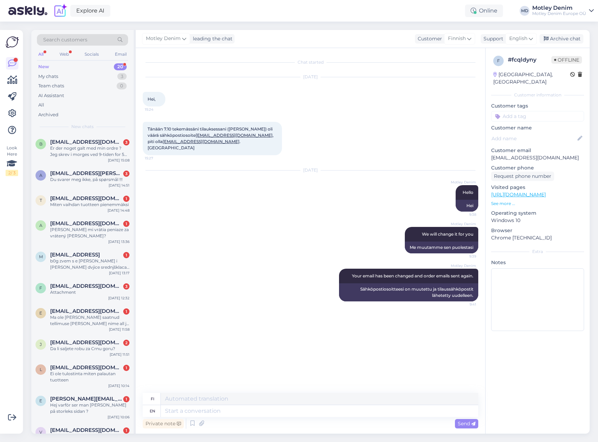
click at [523, 111] on input at bounding box center [537, 116] width 93 height 10
click at [538, 133] on span "Change email" at bounding box center [537, 135] width 29 height 4
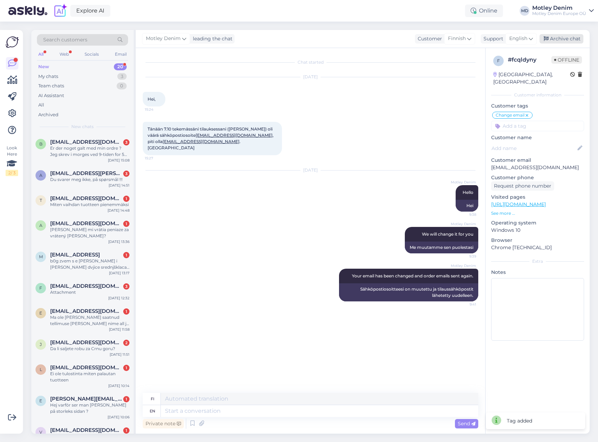
click at [572, 35] on div "Archive chat" at bounding box center [562, 38] width 44 height 9
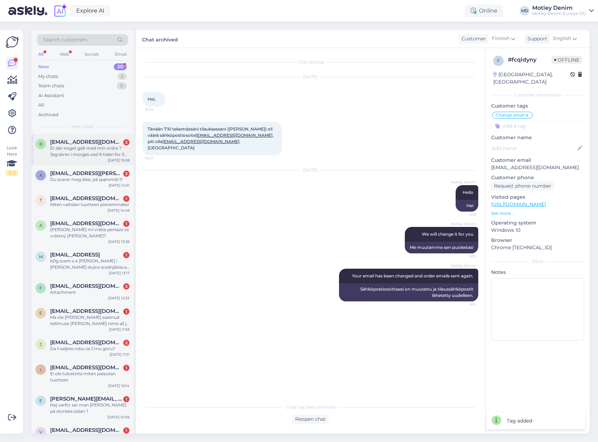
click at [122, 149] on div "Er der noget galt med min ordre ? Jeg skrev i morges ved 9-tiden for 5 timer si…" at bounding box center [89, 151] width 79 height 13
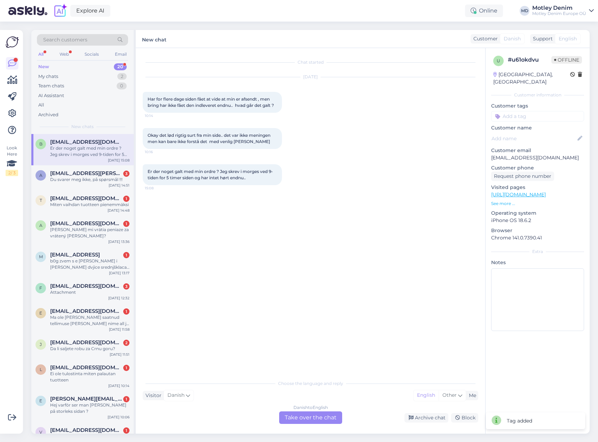
click at [327, 419] on div "Danish to English Take over the chat" at bounding box center [310, 418] width 63 height 13
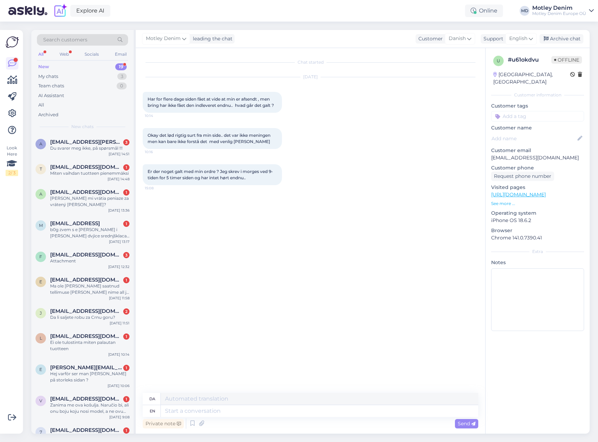
click at [362, 182] on div "Er der noget galt med min ordre ? Jeg skrev i morges ved 9-tiden for 5 timer si…" at bounding box center [311, 175] width 336 height 36
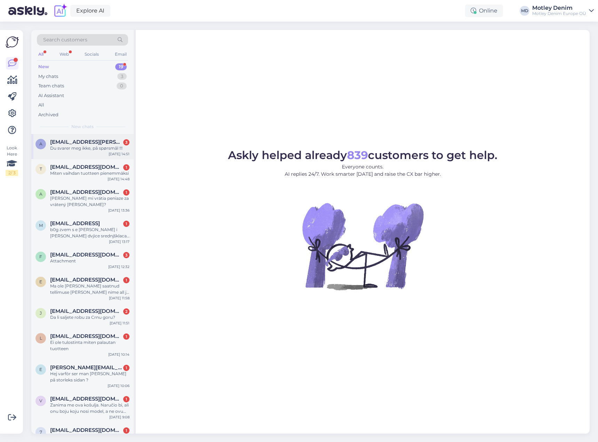
click at [108, 144] on span "[EMAIL_ADDRESS][PERSON_NAME][DOMAIN_NAME]" at bounding box center [86, 142] width 72 height 6
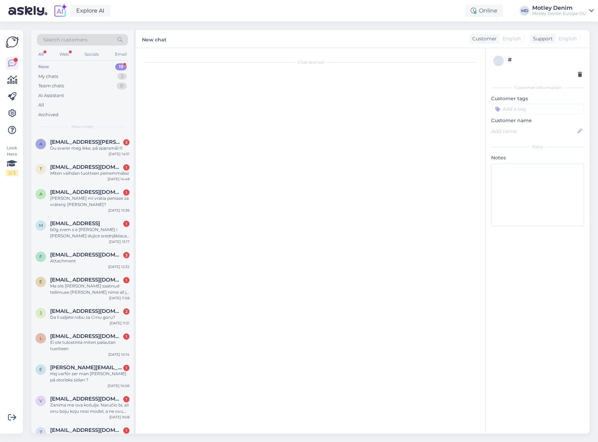
scroll to position [197, 0]
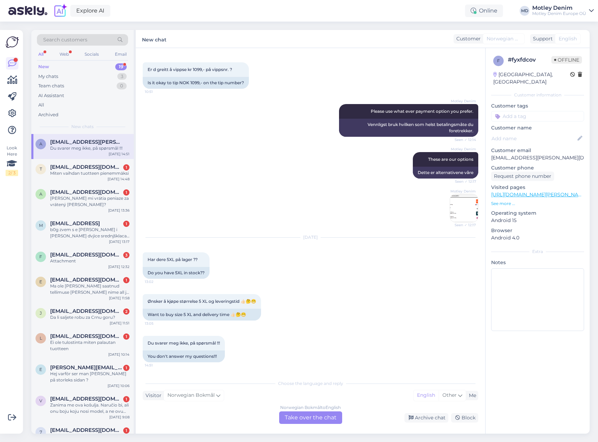
click at [314, 421] on div "Norwegian Bokmål to English Take over the chat" at bounding box center [310, 418] width 63 height 13
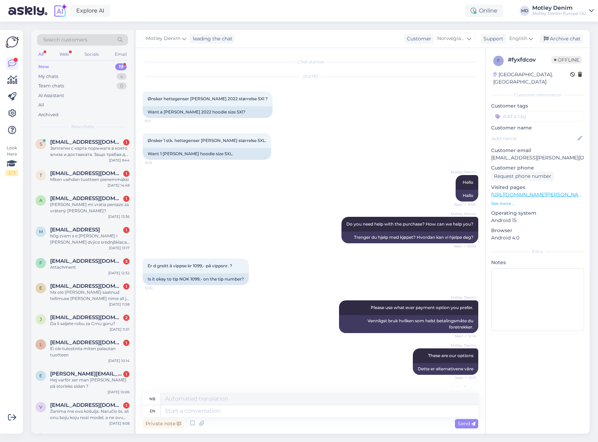
scroll to position [0, 0]
click at [223, 287] on div "Er d greitt å vippse kr 1099,- på vippsnr. ? 10:51 Is it okay to tip NOK 1099,-…" at bounding box center [311, 272] width 336 height 42
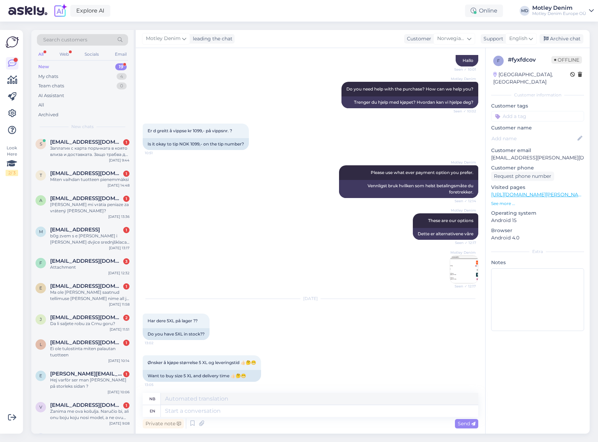
scroll to position [180, 0]
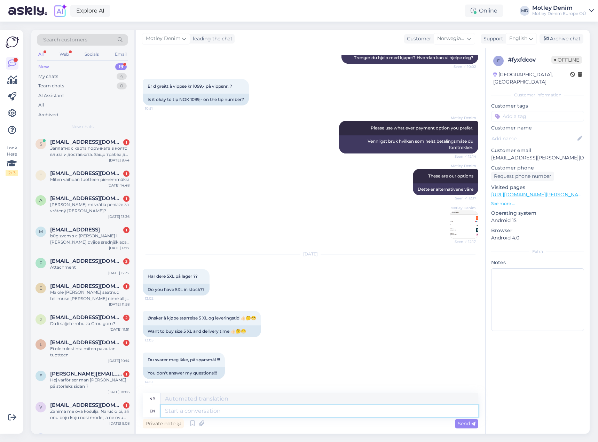
click at [219, 414] on textarea at bounding box center [320, 411] width 318 height 12
type textarea "Hello"
type textarea "Hallo"
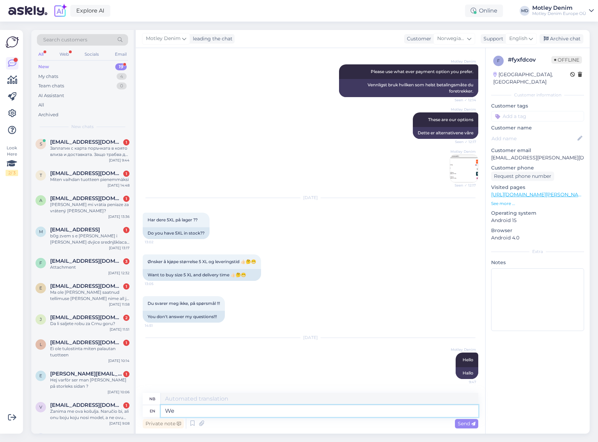
type textarea "We a"
type textarea "Vi"
type textarea "We are"
type textarea "Vi er"
type textarea "We are looking"
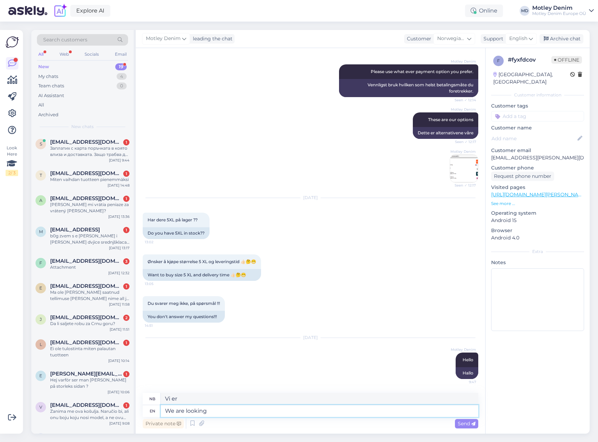
type textarea "Vi ser [PERSON_NAME]"
type textarea "What p"
type textarea "Hva"
type textarea "What product"
type textarea "Hvilket produkt"
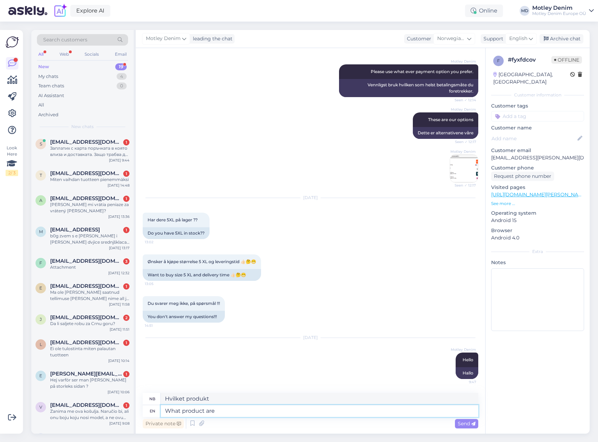
type textarea "What product are y"
type textarea "Hvilke produkter er"
type textarea "What product are you"
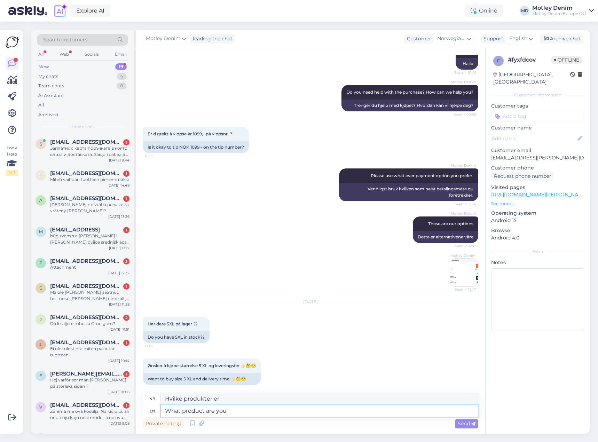
type textarea "Hvilket produkt er du"
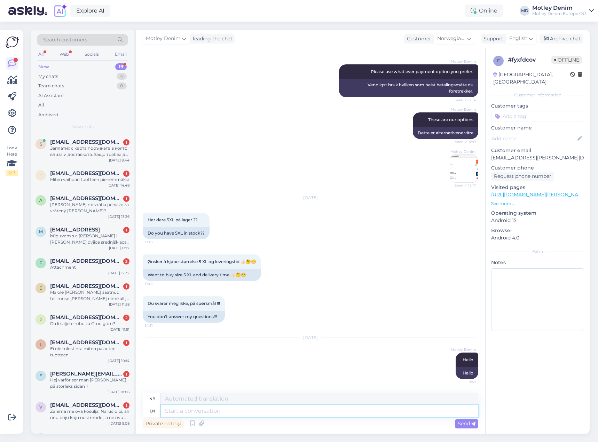
click at [301, 409] on textarea at bounding box center [320, 411] width 318 height 12
type textarea "If"
type textarea "Hvis"
type textarea "If an i"
type textarea "Hvis en"
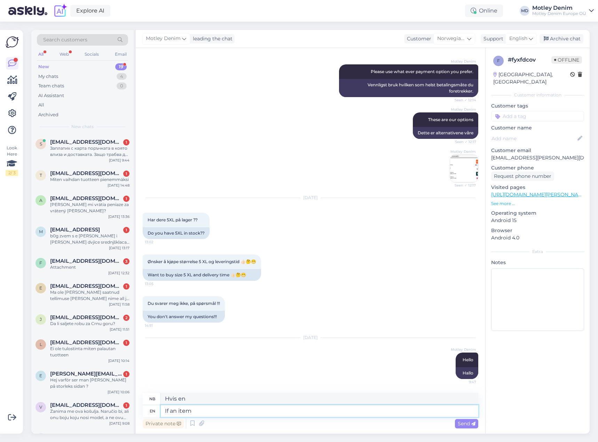
type textarea "If an item"
type textarea "Hvis en vare"
type textarea "If an item is"
type textarea "Hvis en [PERSON_NAME]"
type textarea "If an item is in o"
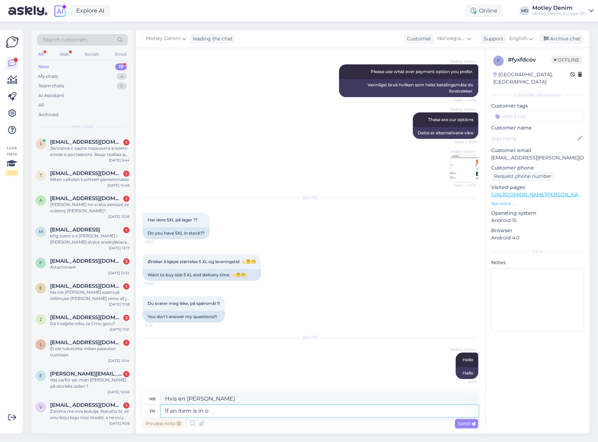
type textarea "Hvis en [PERSON_NAME] i"
type textarea "If an item is in our wa"
type textarea "Hvis en [PERSON_NAME] i vår"
type textarea "If an item is in our warehouse"
type textarea "Hvis en [PERSON_NAME] på lageret vårt"
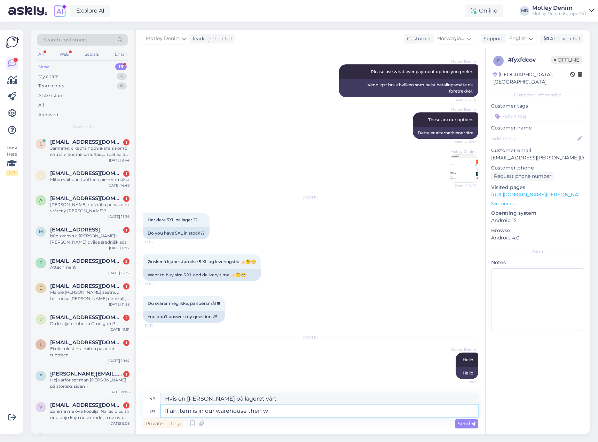
type textarea "If an item is in our warehouse then we"
type textarea "Hvis en [PERSON_NAME] på lageret vårt, da"
type textarea "If an item is in our warehouse then we d"
type textarea "Hvis en [PERSON_NAME] på lageret vårt, så"
type textarea "If an item is in our warehouse then we display t"
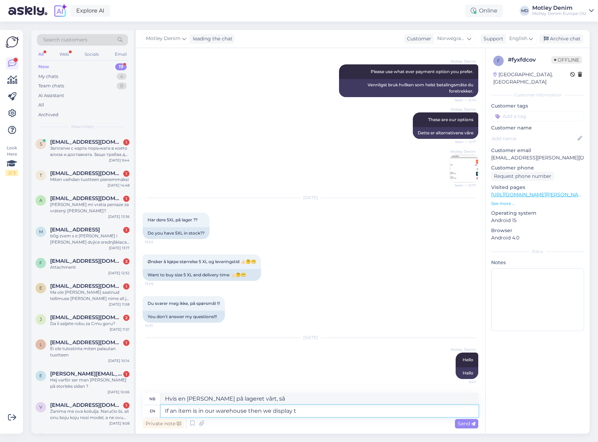
type textarea "Hvis en [PERSON_NAME] på lageret vårt, viser vi den"
type textarea "If an item is in our warehouse then we display that"
type textarea "Hvis en [PERSON_NAME] på lageret vårt, viser vi det"
type textarea "If an item is in our warehouse then we display that message"
type textarea "Hvis en [PERSON_NAME] på lageret vårt, viser vi den meldingen"
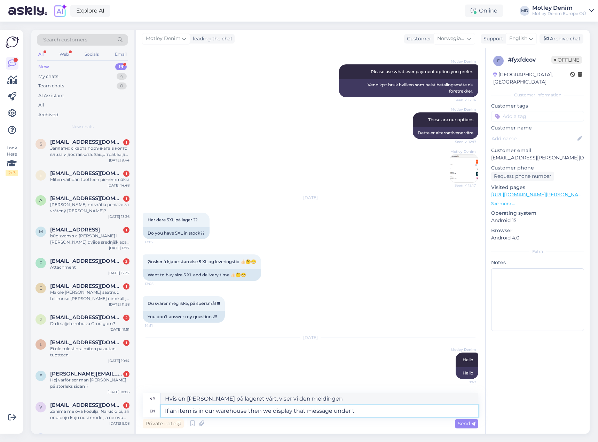
type textarea "If an item is in our warehouse then we display that message under th"
type textarea "Hvis en [PERSON_NAME] på lageret vårt, viser vi den meldingen under"
type textarea "If an item is in our warehouse then we display that message under the size"
type textarea "Hvis en [PERSON_NAME] på lageret vårt, viser vi den meldingen under størrelsen"
type textarea "If an item is in our warehouse then we display that message under the add t"
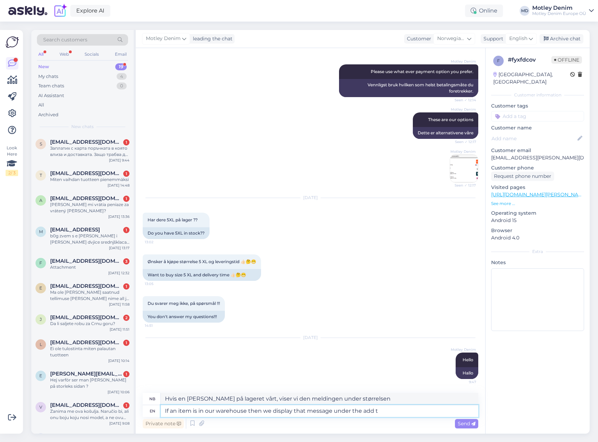
type textarea "Hvis en [PERSON_NAME] på lageret vårt, viser vi den meldingen under annonsen."
type textarea "If an item is in our warehouse then we display that message under the add to ca"
type textarea "Hvis en [PERSON_NAME] på lageret vårt, viser vi den meldingen under [PERSON_NAM…"
type textarea "If an item is in our warehouse then we display that message under the add to ca…"
type textarea "Hvis en [PERSON_NAME] på lageret vårt, viser vi den meldingen under «[PERSON_NA…"
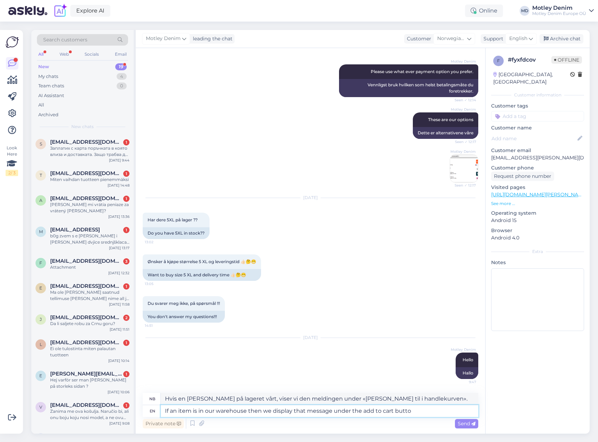
type textarea "If an item is in our warehouse then we display that message under the add to ca…"
type textarea "Hvis en [PERSON_NAME] på lageret vårt, viser vi den meldingen under «[PERSON_NA…"
paste textarea
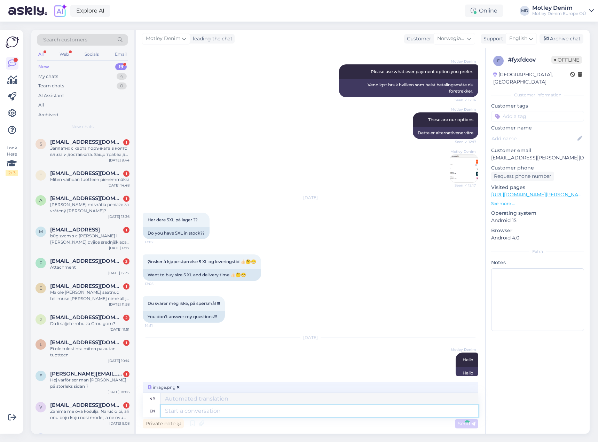
scroll to position [335, 0]
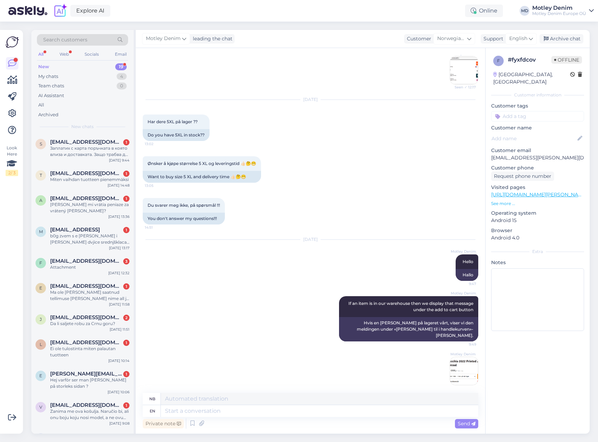
click at [263, 208] on div "Du svarer meg ikke, på spørsmål !!! 14:51 You don't answer my questions!!!" at bounding box center [311, 211] width 336 height 42
click at [373, 275] on div "[DATE] Motley Denim Hello 9:47 Hallo" at bounding box center [311, 260] width 336 height 56
click at [440, 314] on div "Motley Denim If an item is in our warehouse then we display that message under …" at bounding box center [408, 306] width 139 height 21
click at [248, 299] on div "Motley Denim If an item is in our warehouse then we display that message under …" at bounding box center [311, 341] width 336 height 104
click at [459, 360] on img at bounding box center [464, 371] width 28 height 28
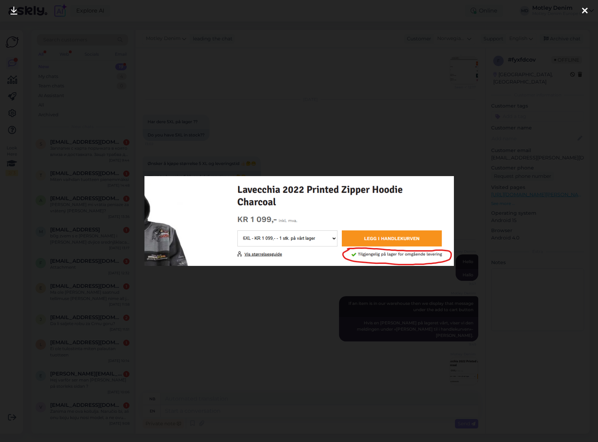
click at [305, 323] on div at bounding box center [299, 221] width 598 height 442
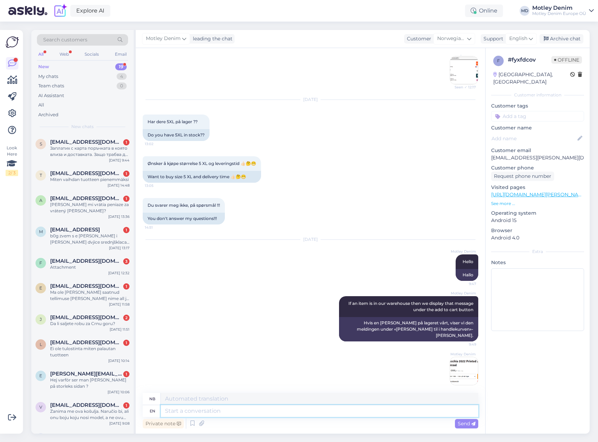
click at [267, 416] on textarea at bounding box center [320, 411] width 318 height 12
click at [283, 414] on textarea at bounding box center [320, 411] width 318 height 12
click at [525, 191] on link "[URL][DOMAIN_NAME][PERSON_NAME]" at bounding box center [539, 194] width 96 height 6
click at [229, 413] on textarea at bounding box center [320, 411] width 318 height 12
type textarea "Our d"
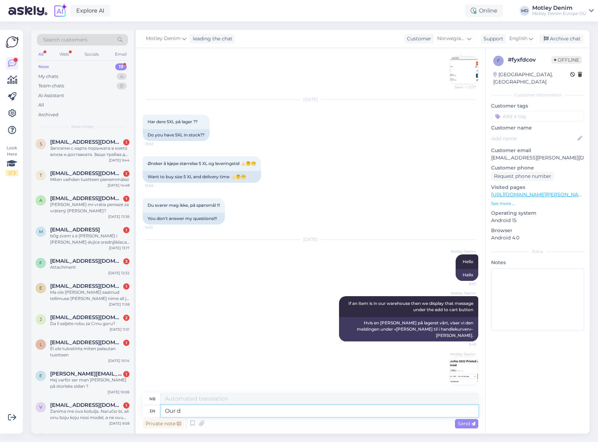
type textarea "Vår"
type textarea "Our delivery ti"
type textarea "Vår [PERSON_NAME]"
type textarea "Our delivery times are"
type textarea "Våre leveringstider"
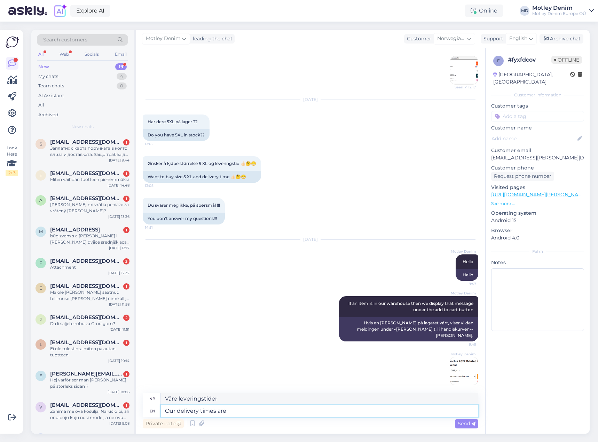
type textarea "Our delivery times are s"
type textarea "Våre leveringstider er"
type textarea "Our delivery times are show"
type textarea "Leveringstidene våre [PERSON_NAME]"
type textarea "Our delivery times are shown h"
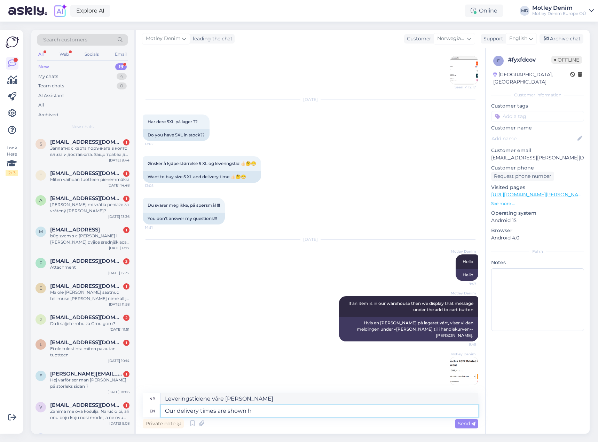
type textarea "Våre leveringstider vises"
type textarea "Our delivery times are shown here"
type textarea "Våre leveringstider vises her"
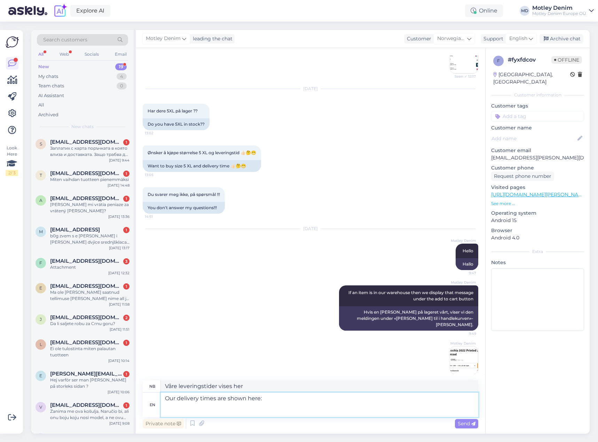
paste textarea "[URL][DOMAIN_NAME]"
type textarea "Our delivery times are shown here: [URL][DOMAIN_NAME]"
type textarea "Våre leveringstider vises her: [URL][DOMAIN_NAME]"
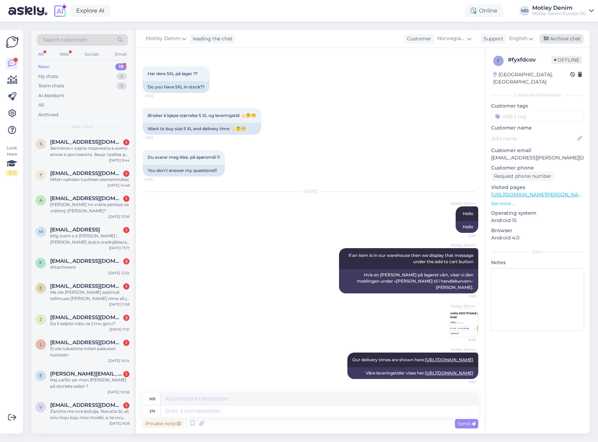
click at [558, 38] on div "Archive chat" at bounding box center [562, 38] width 44 height 9
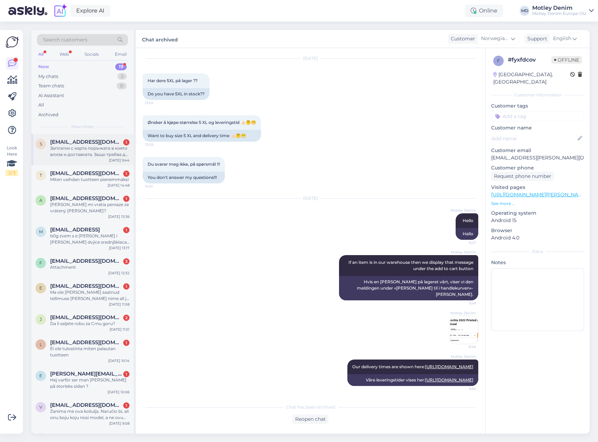
click at [109, 151] on div "Заплатих с карта поръчката в която влиза и доставката. Защо трабва да платя още…" at bounding box center [89, 151] width 79 height 13
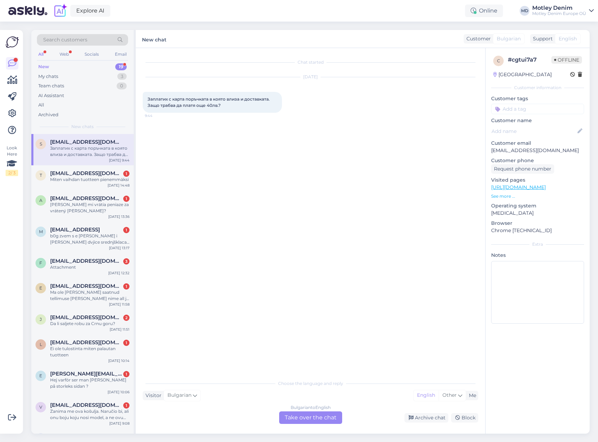
click at [320, 420] on div "Bulgarian to English Take over the chat" at bounding box center [310, 418] width 63 height 13
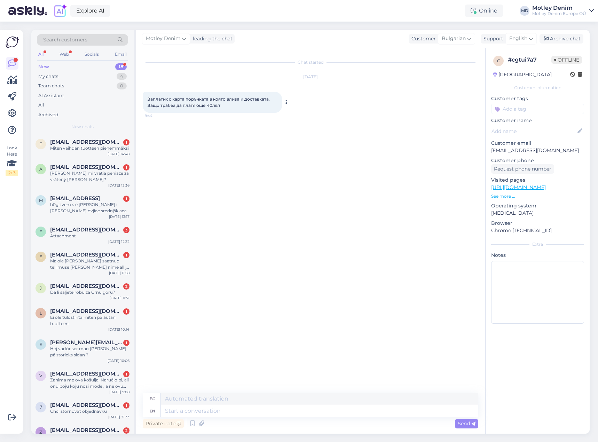
click at [159, 100] on span "Заплатих с карта поръчката в която влиза и доставката. Защо трабва да платя още…" at bounding box center [209, 101] width 123 height 11
drag, startPoint x: 159, startPoint y: 100, endPoint x: 222, endPoint y: 107, distance: 63.1
click at [222, 107] on div "Заплатих с карта поръчката в която влиза и доставката. Защо трабва да платя още…" at bounding box center [212, 102] width 139 height 21
copy div "Заплатих с карта поръчката в която влиза и доставката. Защо трабва да платя още…"
click at [503, 149] on p "[EMAIL_ADDRESS][DOMAIN_NAME]" at bounding box center [537, 150] width 93 height 7
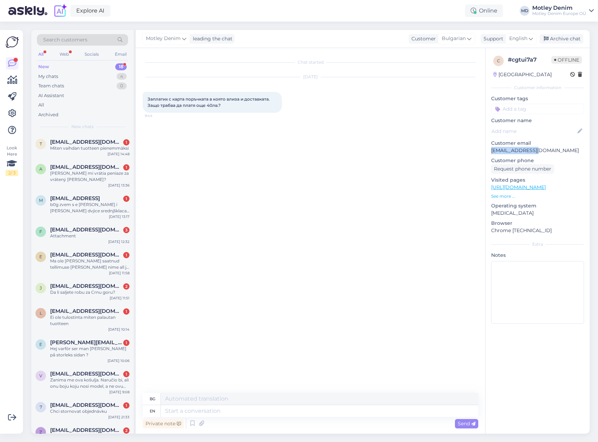
drag, startPoint x: 503, startPoint y: 149, endPoint x: 536, endPoint y: 150, distance: 33.1
click at [534, 150] on p "[EMAIL_ADDRESS][DOMAIN_NAME]" at bounding box center [537, 150] width 93 height 7
click at [550, 151] on p "[EMAIL_ADDRESS][DOMAIN_NAME]" at bounding box center [537, 150] width 93 height 7
click at [508, 151] on p "[EMAIL_ADDRESS][DOMAIN_NAME]" at bounding box center [537, 150] width 93 height 7
drag, startPoint x: 508, startPoint y: 151, endPoint x: 541, endPoint y: 149, distance: 33.2
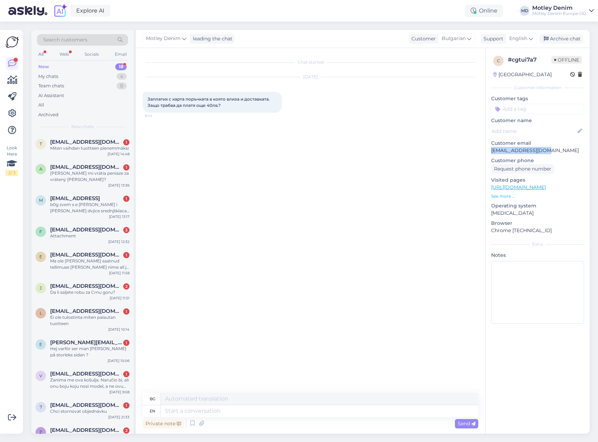
click at [541, 149] on p "[EMAIL_ADDRESS][DOMAIN_NAME]" at bounding box center [537, 150] width 93 height 7
copy p "[EMAIL_ADDRESS][DOMAIN_NAME]"
click at [447, 328] on div "Chat started [DATE] Заплатих с карта поръчката в която влиза и доставката. Защо…" at bounding box center [314, 221] width 342 height 332
click at [280, 409] on textarea at bounding box center [320, 411] width 318 height 12
type textarea "Hello"
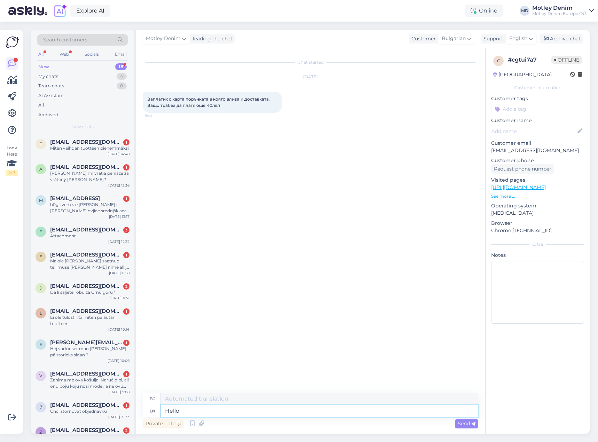
type textarea "Здравей"
type textarea "Please d"
type textarea "Моля"
type textarea "Please don't"
type textarea "Моля те, недей"
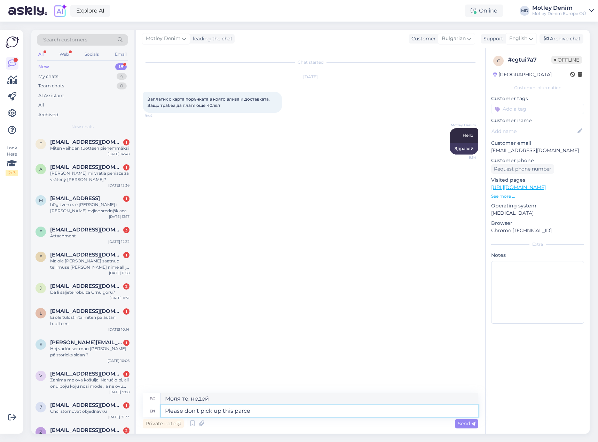
type textarea "Please don't pick up this parcel"
type textarea "Моля те, не избирай"
type textarea "Моля те, не вдигай това"
type textarea "We w"
type textarea "Ние"
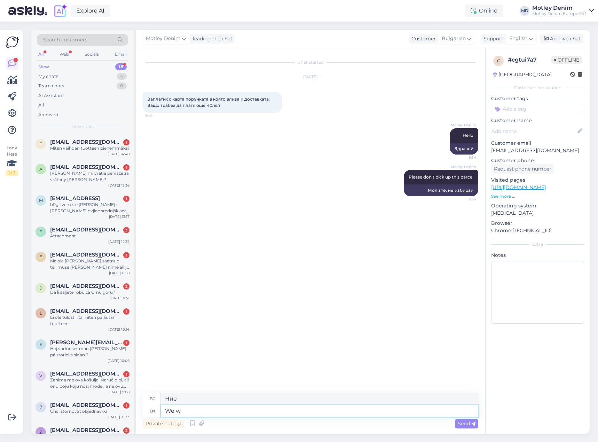
type textarea "We wi"
type textarea "Моля те, не вдигай това"
type textarea "We will s"
type textarea "Ние ще"
type textarea "We will send you a ne"
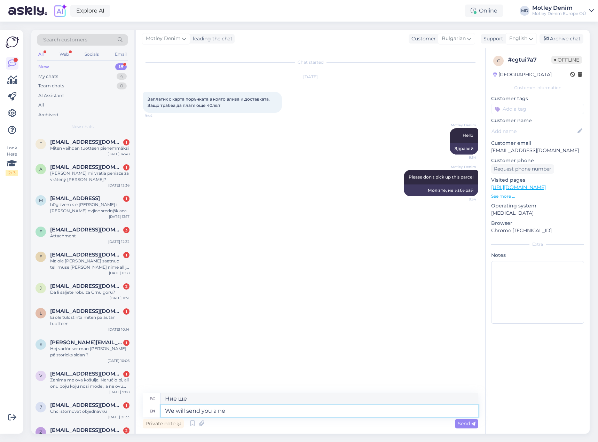
type textarea "Моля, не вземайте този пакет"
type textarea "We will send you a new one."
type textarea "Ще изпратим"
type textarea "Ще ви изпратим нов"
type textarea "It"
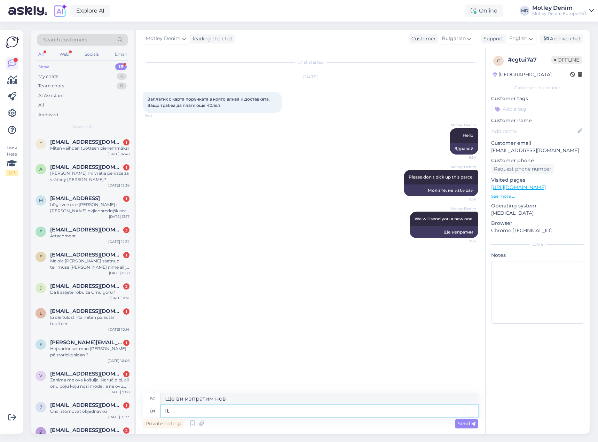
type textarea "Ще ви изпратим нов."
type textarea "It s"
type textarea "[PERSON_NAME]"
type textarea "It seems t"
type textarea "Изглежда"
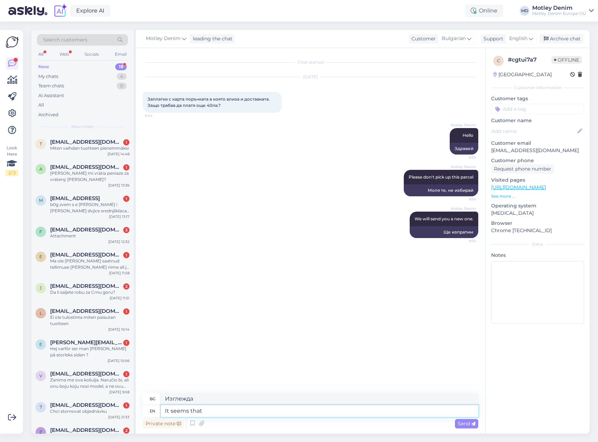
type textarea "It seems that o"
type textarea "Изглежда, че"
type textarea "It seems that our warehous"
type textarea "Изглежда, че нашите"
type textarea "It seems that our warehouse has"
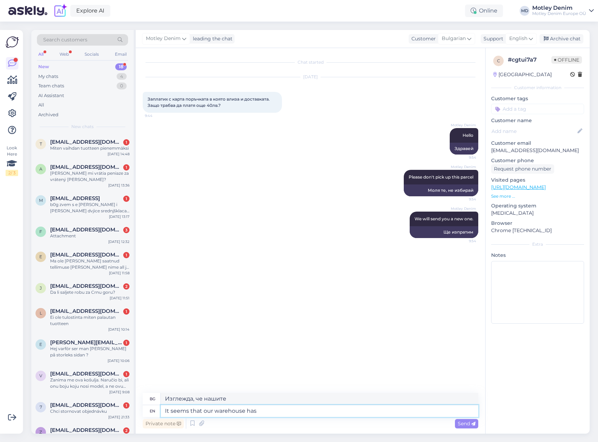
type textarea "Изглежда, че нашият склад"
type textarea "It seems that our warehouse has m"
type textarea "Изглежда, че нашият склад има"
type textarea "It seems that our warehouse has made a"
type textarea "Изглежда, че нашият склад е направил"
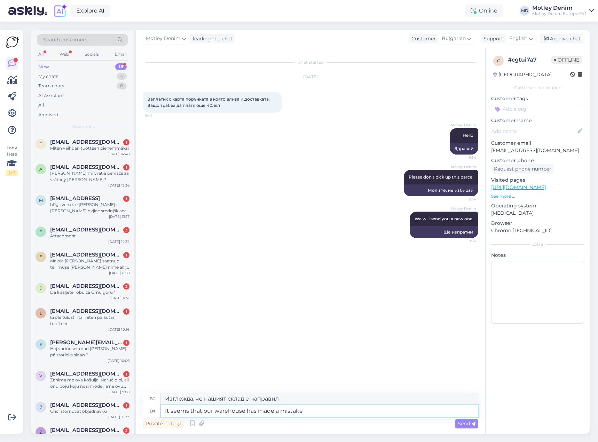
type textarea "It seems that our warehouse has made a mistake."
type textarea "Изглежда, че нашият склад е допуснал грешка."
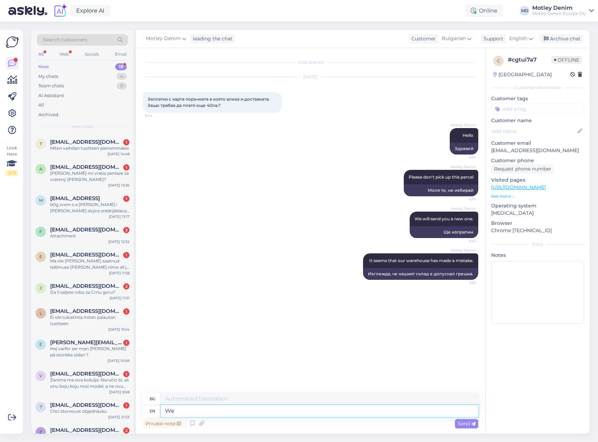
type textarea "We"
type textarea "Ние"
type textarea "We apologize f"
type textarea "Извиняваме се"
type textarea "We apologize for"
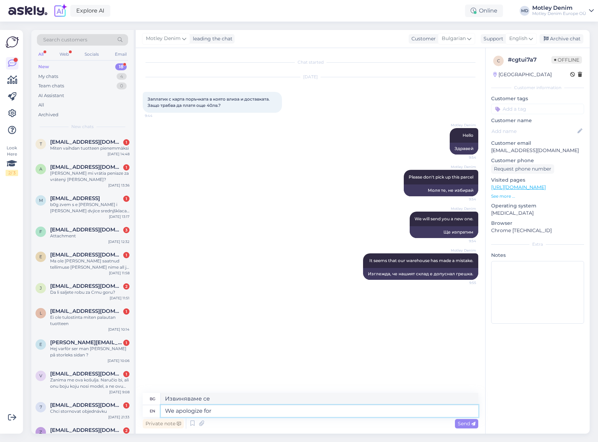
type textarea "Извиняваме се за"
type textarea "We apologize for that."
type textarea "Извиняваме се за това."
click at [421, 353] on div "Chat started [DATE] Заплатих с карта поръчката в която влиза и доставката. Защо…" at bounding box center [314, 221] width 342 height 332
click at [405, 128] on div "Motley Denim Hello 9:54 Здравей" at bounding box center [311, 141] width 336 height 42
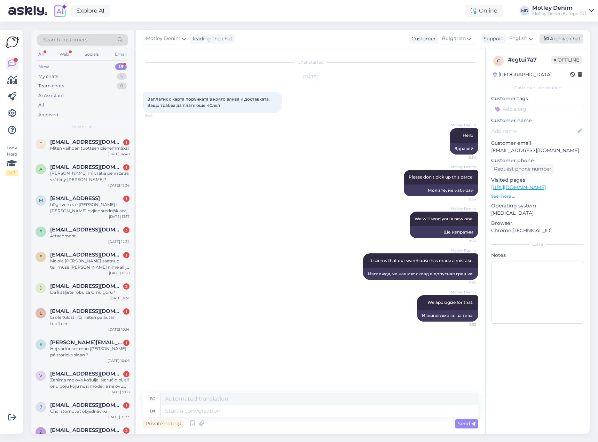
click at [576, 41] on div "Archive chat" at bounding box center [562, 38] width 44 height 9
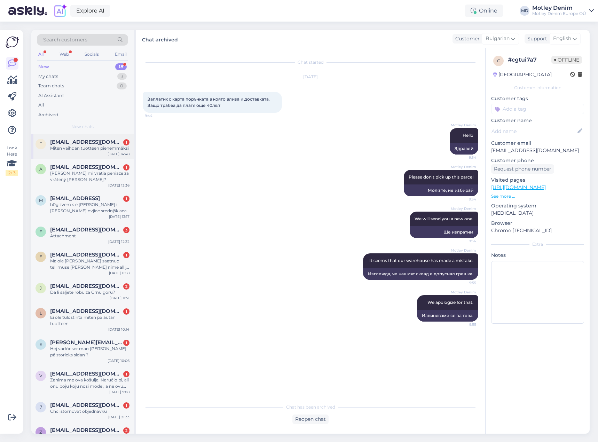
click at [113, 142] on span "[EMAIL_ADDRESS][DOMAIN_NAME]" at bounding box center [86, 142] width 72 height 6
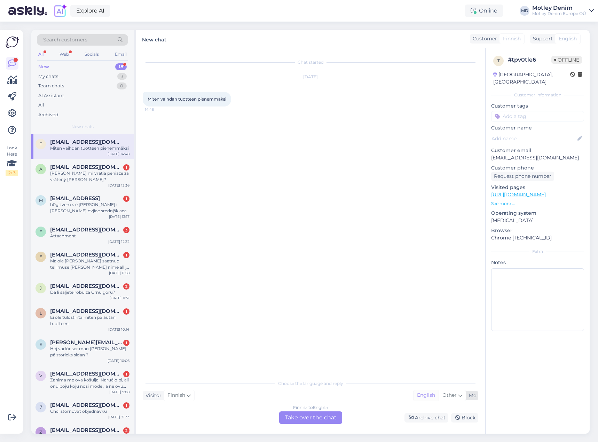
click at [434, 398] on div "English" at bounding box center [426, 395] width 25 height 10
click at [320, 420] on div "Finnish to English Take over the chat" at bounding box center [310, 418] width 63 height 13
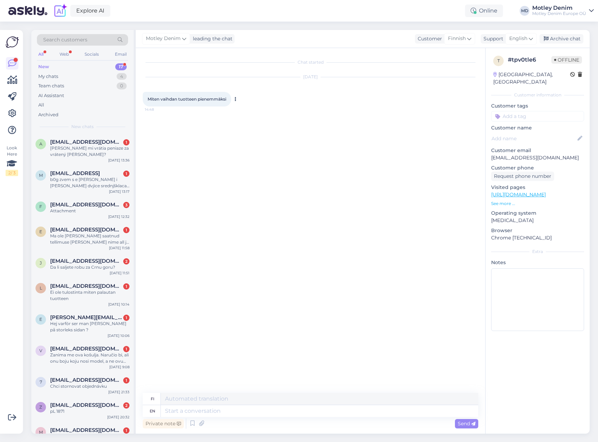
click at [153, 97] on span "Miten vaihdan tuotteen pienemmäksi" at bounding box center [187, 98] width 79 height 5
drag, startPoint x: 153, startPoint y: 97, endPoint x: 217, endPoint y: 100, distance: 64.5
click at [217, 100] on span "Miten vaihdan tuotteen pienemmäksi" at bounding box center [187, 98] width 79 height 5
copy div "Miten vaihdan tuotteen pienemmäksi 14:48"
click at [245, 412] on textarea at bounding box center [320, 411] width 318 height 12
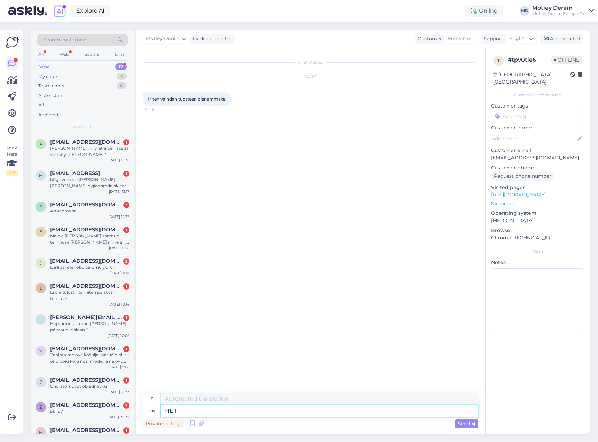
type textarea "HEl"
type textarea "Hei"
type textarea "Hello"
type textarea "Since w"
type textarea "[PERSON_NAME]"
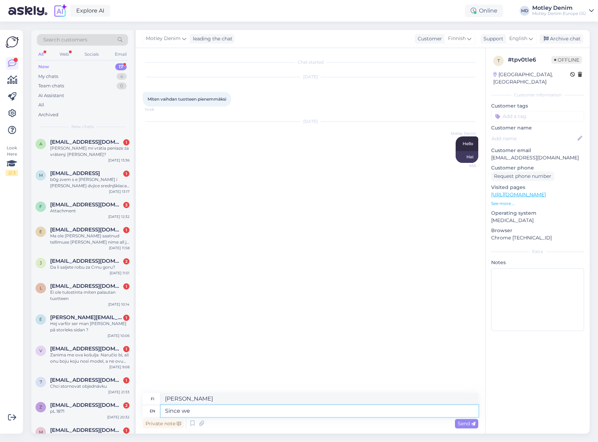
type textarea "Since we"
type textarea "[PERSON_NAME] me"
type textarea "Since we don't of"
type textarea "[PERSON_NAME]"
type textarea "Since we don't offer"
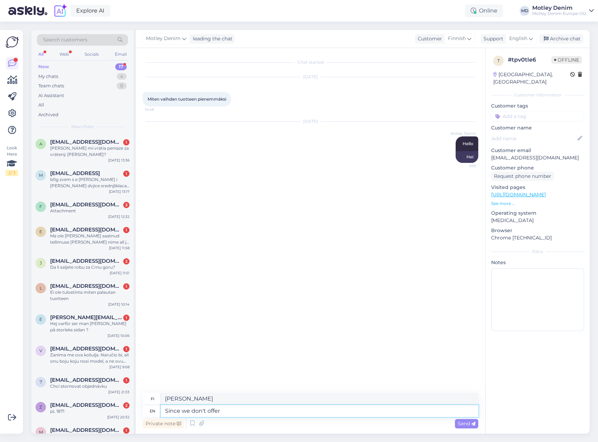
type textarea "[PERSON_NAME] tarjoa"
type textarea "Since we don't offer a size ch"
type textarea "[PERSON_NAME] tarjoa kokoa"
type textarea "Since we don't offer a size change a"
type textarea "[PERSON_NAME] tarjoa koonmuutosmahdollisuutta"
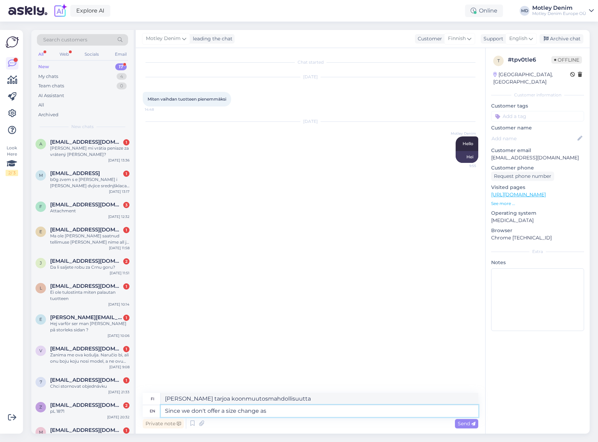
type textarea "Since we don't offer a size change as a"
type textarea "[PERSON_NAME] tarjoa koonmuutosta"
type textarea "Since we don't offer a size [PERSON_NAME]"
type textarea "[PERSON_NAME] tarjoa koonvaihtomahdollisuutta"
type textarea "Since we don't offer a size change"
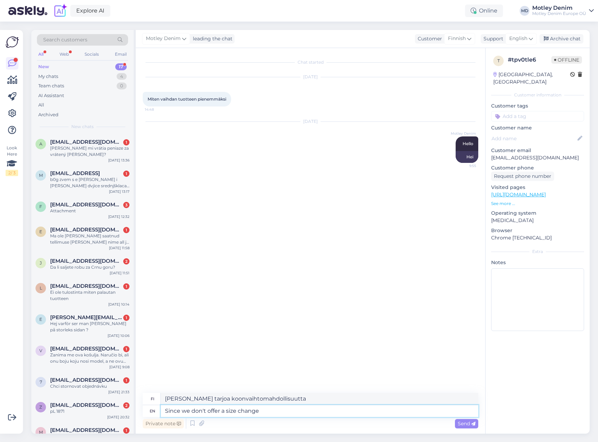
type textarea "[PERSON_NAME] tarjoa koonmuutosmahdollisuutta"
type textarea "Since we don't offer a size change syste"
type textarea "[PERSON_NAME] tarjoa koonmuutosjärjestelmää"
type textarea "Since we don't offer a size change system we"
type textarea "[PERSON_NAME] meillä ei ole koonmuutosjärjestelmää, me"
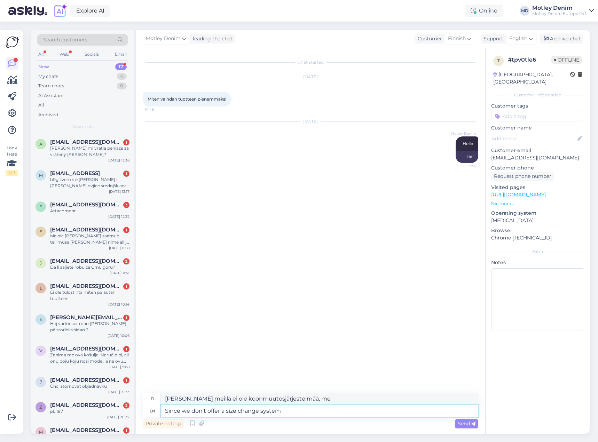
type textarea "Since we don't offer a size change system"
type textarea "[PERSON_NAME] tarjoa koonmuutosjärjestelmää"
type textarea "Since we don't offer a size change system our c"
type textarea "[PERSON_NAME] tarjoa koonmuutosjärjestelmää, meidän"
type textarea "Since we don't offer a size change system our customers d"
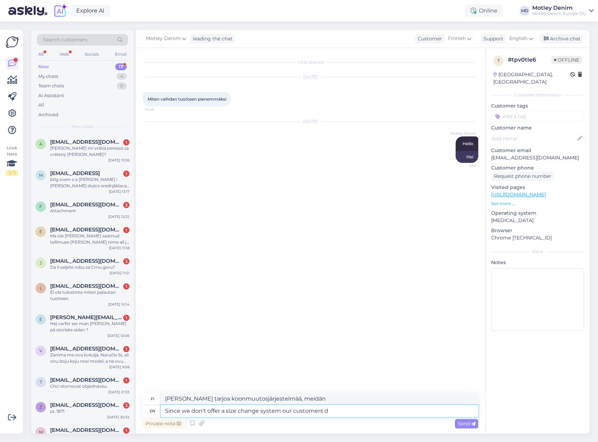
type textarea "[PERSON_NAME] tarjoa koonmuutosjärjestelmää, asiakkaamme"
type textarea "Since we don't offer a size change system our customers do it"
type textarea "[PERSON_NAME] meillä ei ole koonmuutosjärjestelmää, asiakkaamme käyttävät"
type textarea "Since we don't offer a size change system our customers do it th"
type textarea "[PERSON_NAME] meillä ei ole koonmuutosjärjestelmää, asiakkaamme tekevät sen its…"
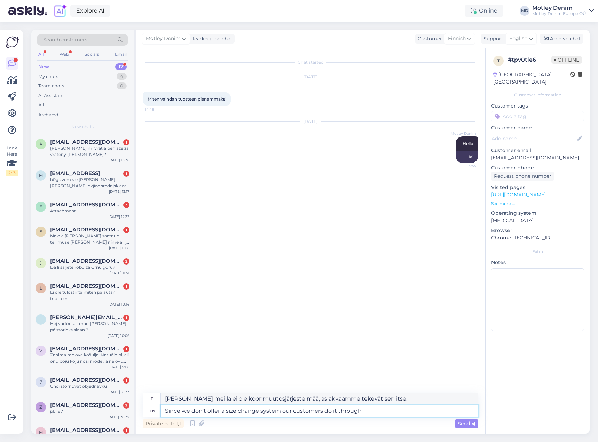
type textarea "Since we don't offer a size change system our customers do it through"
type textarea "[PERSON_NAME] meillä ei ole koonmuutosjärjestelmää, asiakkaamme tekevät sen seu…"
type textarea "Since we don't offer a size change system our customers do it through our re"
type textarea "[PERSON_NAME] meillä ei ole koonmuutosjärjestelmää, asiakkaamme tekevät sen oma…"
type textarea "Since we don't offer a size change system our customers do it through our retur…"
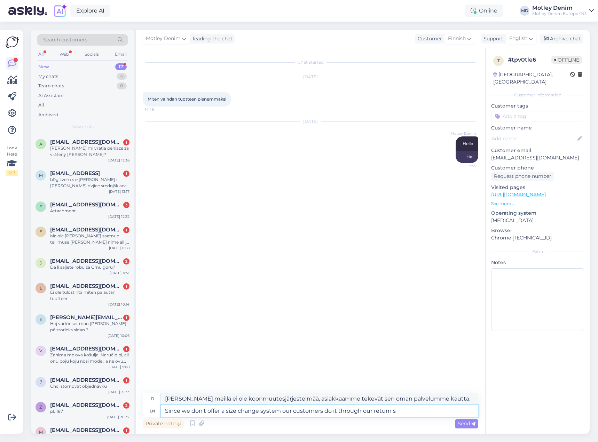
type textarea "[PERSON_NAME] meillä ei ole koonmuutosjärjestelmää, asiakkaamme voivat tehdä se…"
type textarea "Since we don't offer a size change system our customers do it through our retur…"
type textarea "[PERSON_NAME] meillä ei ole koonmuutosjärjestelmää, asiakkaamme voivat tehdä se…"
click at [434, 414] on textarea "Since we don't offer a size change system our customers do it through our retur…" at bounding box center [320, 411] width 318 height 12
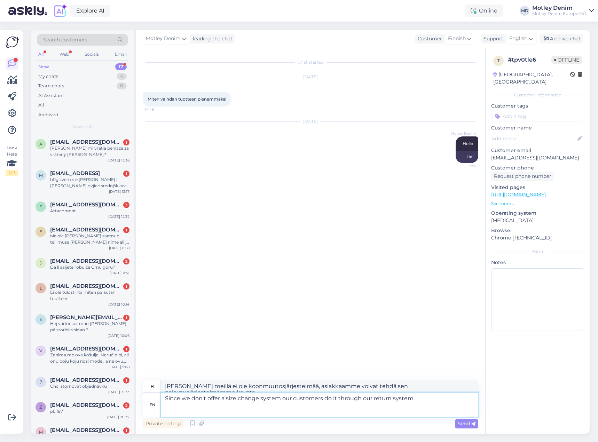
paste textarea "[URL][DOMAIN_NAME]"
type textarea "Since we don't offer a size change system our customers do it through our retur…"
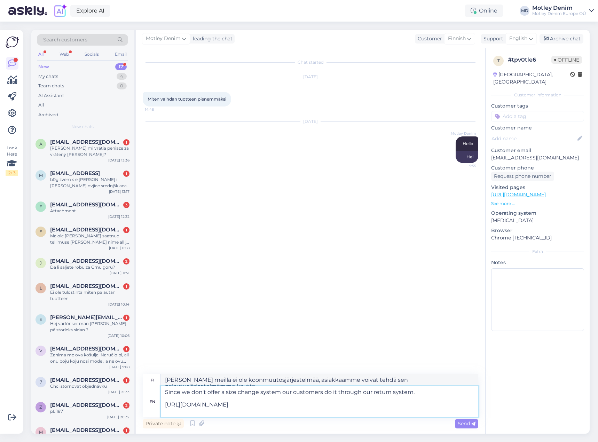
type textarea "[PERSON_NAME] meillä ei ole koonmuutosjärjestelmää, asiakkaamme voivat tehdä se…"
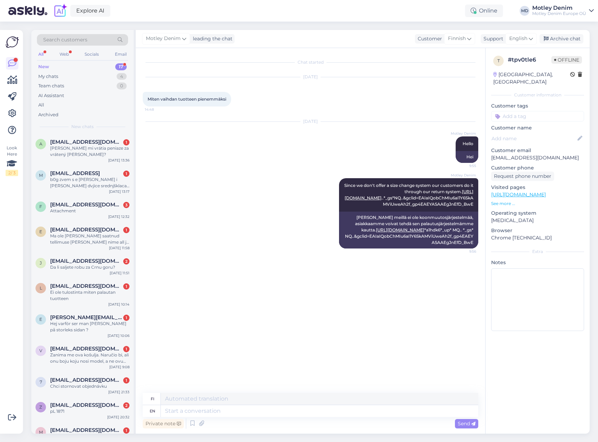
click at [220, 168] on div "[DATE] Motley Denim Hello 9:55 Hei" at bounding box center [311, 142] width 336 height 56
click at [564, 42] on div "Archive chat" at bounding box center [562, 38] width 44 height 9
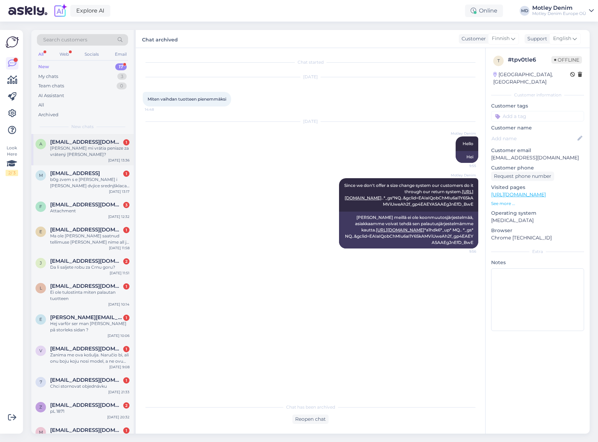
click at [72, 165] on div "a [EMAIL_ADDRESS][DOMAIN_NAME] 1 [PERSON_NAME] mi vrátia peniaze za vrátený [PE…" at bounding box center [82, 149] width 102 height 31
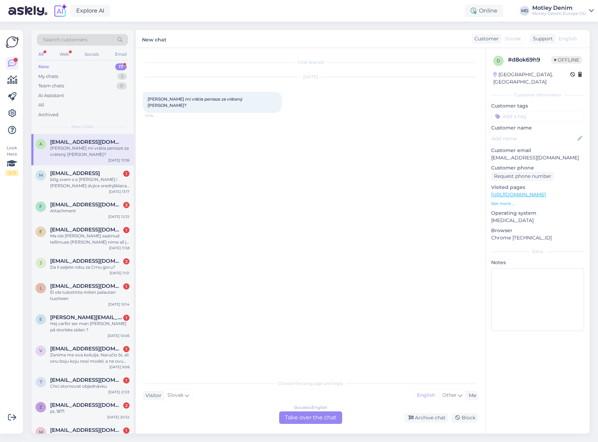
click at [318, 416] on div "Slovak to English Take over the chat" at bounding box center [310, 418] width 63 height 13
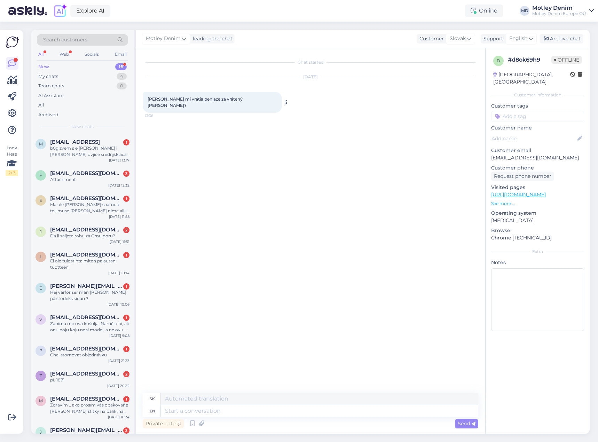
click at [153, 98] on span "[PERSON_NAME] mi vrátia peniaze za vrátený [PERSON_NAME]?" at bounding box center [196, 101] width 96 height 11
drag, startPoint x: 153, startPoint y: 98, endPoint x: 193, endPoint y: 105, distance: 40.7
click at [233, 100] on span "[PERSON_NAME] mi vrátia peniaze za vrátený [PERSON_NAME]?" at bounding box center [196, 101] width 96 height 11
copy span "[PERSON_NAME] mi vrátia peniaze za vrátený [PERSON_NAME]"
click at [498, 154] on p "[EMAIL_ADDRESS][DOMAIN_NAME]" at bounding box center [537, 157] width 93 height 7
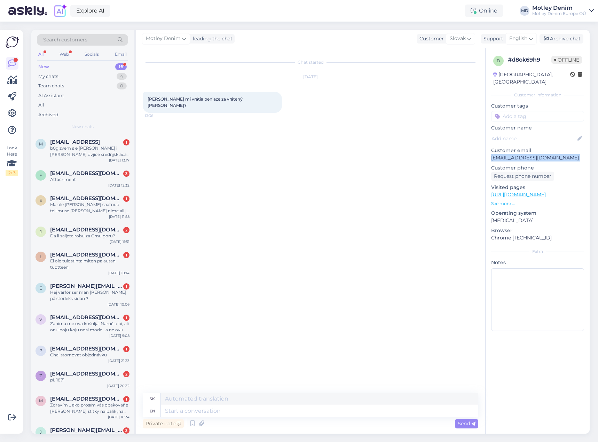
drag, startPoint x: 498, startPoint y: 151, endPoint x: 531, endPoint y: 148, distance: 32.8
click at [531, 154] on p "[EMAIL_ADDRESS][DOMAIN_NAME]" at bounding box center [537, 157] width 93 height 7
copy p "[EMAIL_ADDRESS][DOMAIN_NAME]"
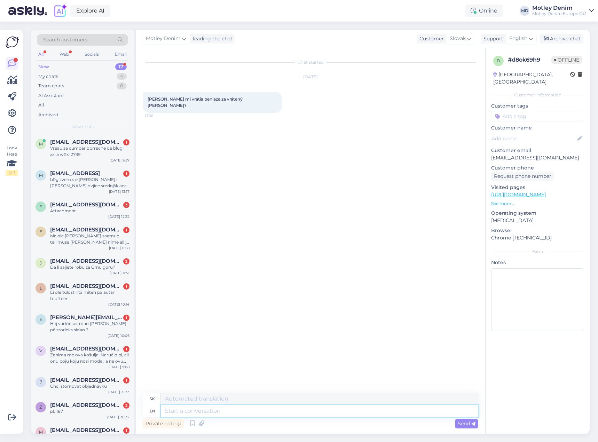
click at [261, 407] on textarea at bounding box center [320, 411] width 318 height 12
type textarea "Hello"
type textarea "Ahoj"
type textarea "It"
type textarea "To"
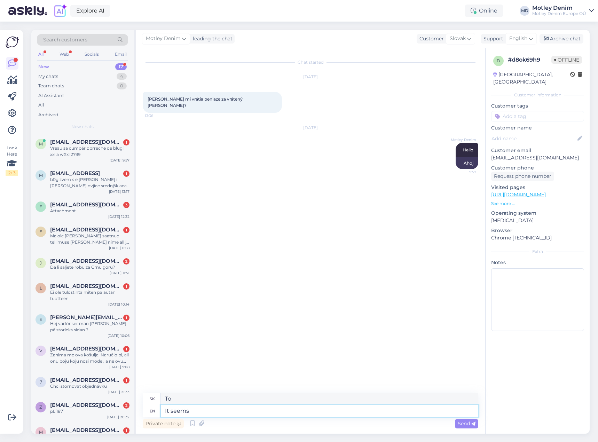
type textarea "It seems"
type textarea "Zdá sa,"
type textarea "It seems that"
type textarea "Zdá sa, že"
type textarea "It seems that our"
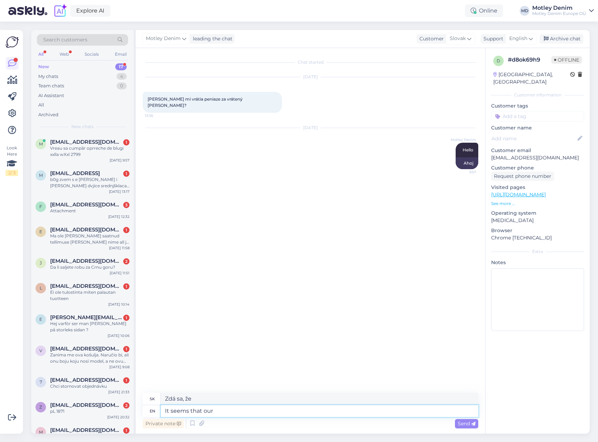
type textarea "Zdá sa, [PERSON_NAME]"
type textarea "It seems that"
type textarea "Zdá sa, že"
type textarea "It seems that we a"
type textarea "Zdá sa, že my"
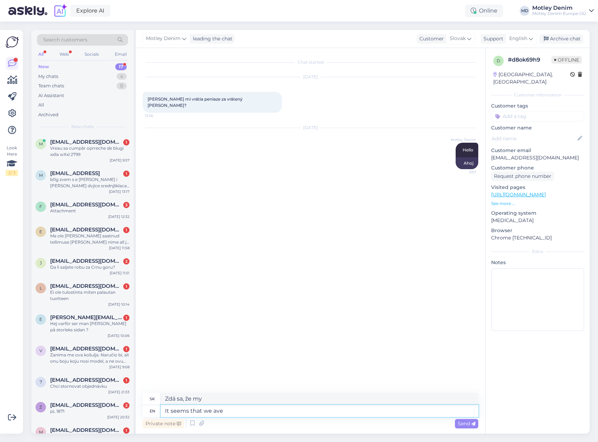
type textarea "It seems that we ave"
type textarea "Zdá sa, že máme"
type textarea "It seems that we"
type textarea "Zdá sa, že my"
type textarea "It seems that we have"
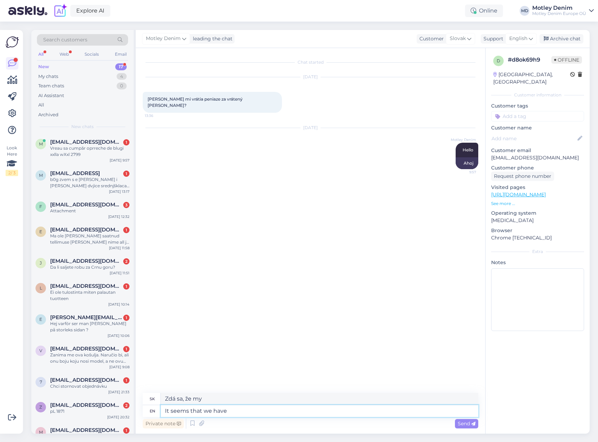
type textarea "Zdá sa, že máme"
type textarea "It seems that we have not"
type textarea "Zdá sa, že sme to neurobili"
type textarea "It seems that we have not yet"
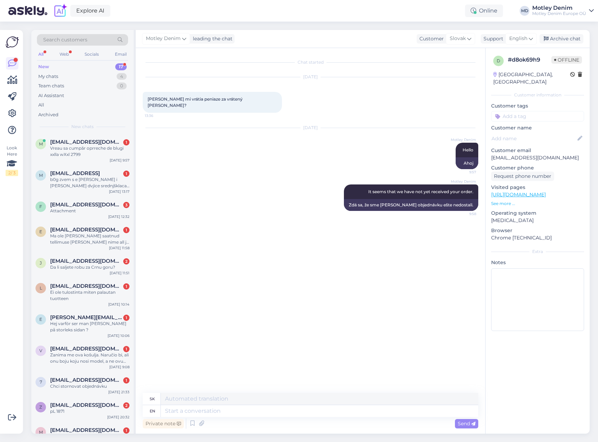
click at [304, 158] on div "[DATE] Motley Denim Hello 9:57 Ahoj" at bounding box center [311, 148] width 336 height 56
click at [300, 166] on div "[DATE] Motley Denim Hello 9:57 Ahoj" at bounding box center [311, 148] width 336 height 56
click at [300, 177] on div "Motley Denim It seems that we have not yet received your order. 9:58 Zdá sa, že…" at bounding box center [311, 198] width 336 height 42
click at [243, 190] on div "Motley Denim It seems that we have not yet received your order. 9:58 Zdá sa, že…" at bounding box center [311, 198] width 336 height 42
click at [240, 216] on div "Chat started [DATE] [PERSON_NAME] mi vrátia peniaze za vrátený [PERSON_NAME]? 1…" at bounding box center [314, 221] width 342 height 332
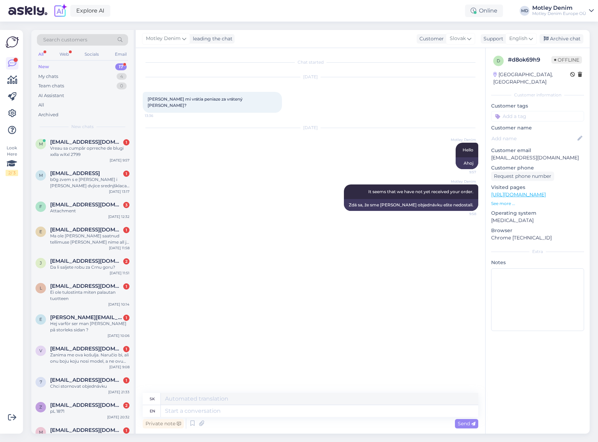
click at [224, 207] on div "Motley Denim It seems that we have not yet received your order. 9:58 Zdá sa, že…" at bounding box center [311, 198] width 336 height 42
click at [343, 414] on textarea at bounding box center [320, 411] width 318 height 12
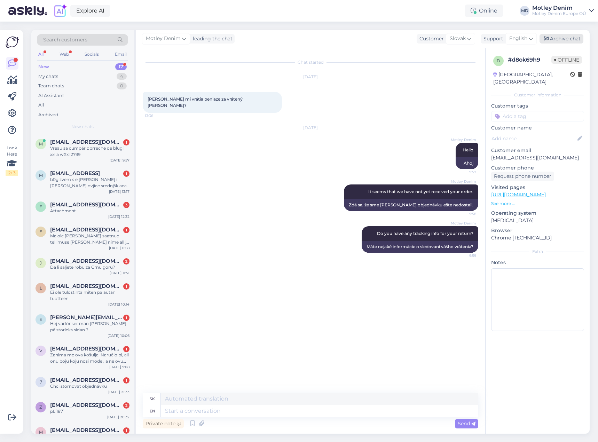
click at [573, 39] on div "Archive chat" at bounding box center [562, 38] width 44 height 9
